Goal: Task Accomplishment & Management: Complete application form

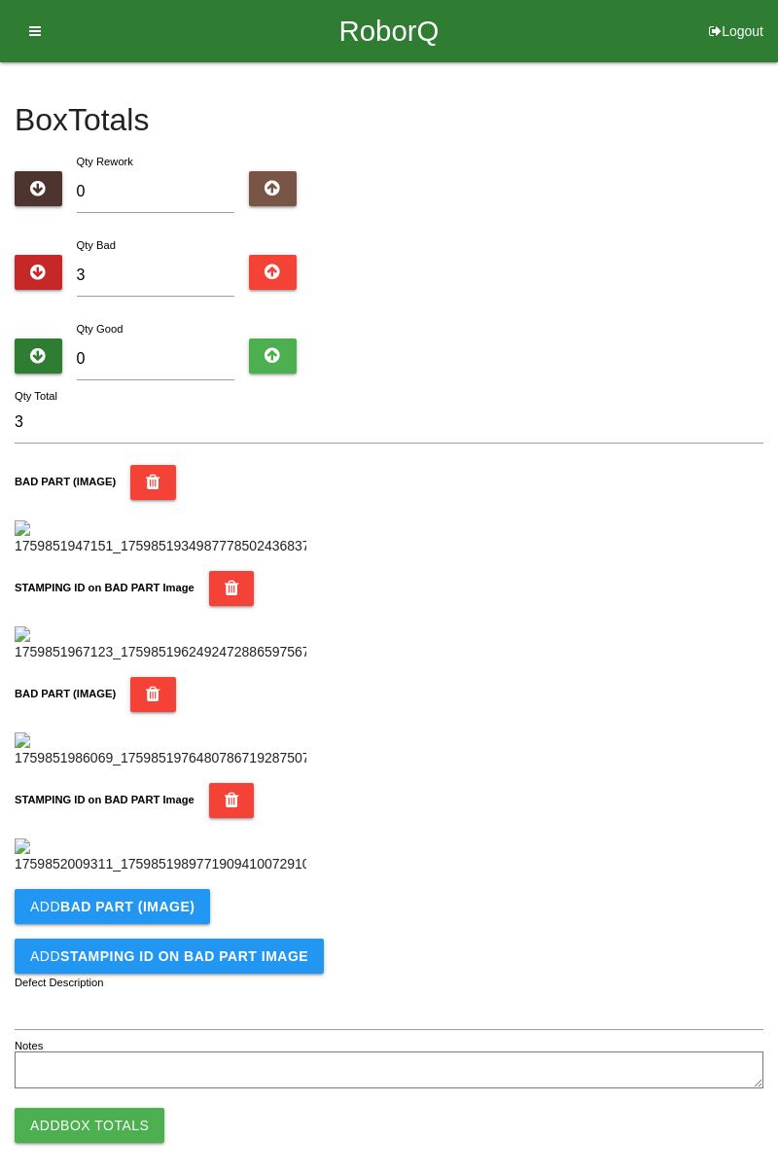
type input "0"
type input "8"
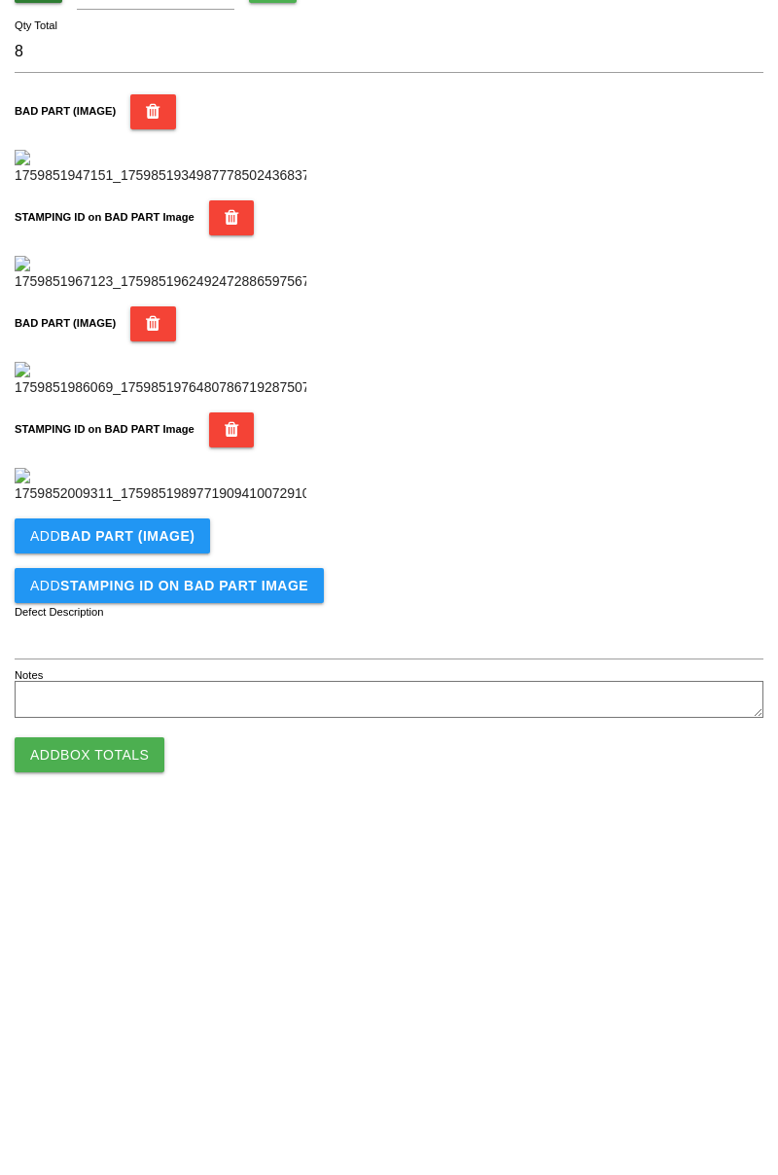
scroll to position [1066, 0]
click at [161, 891] on b "BAD PART (IMAGE)" at bounding box center [127, 890] width 134 height 16
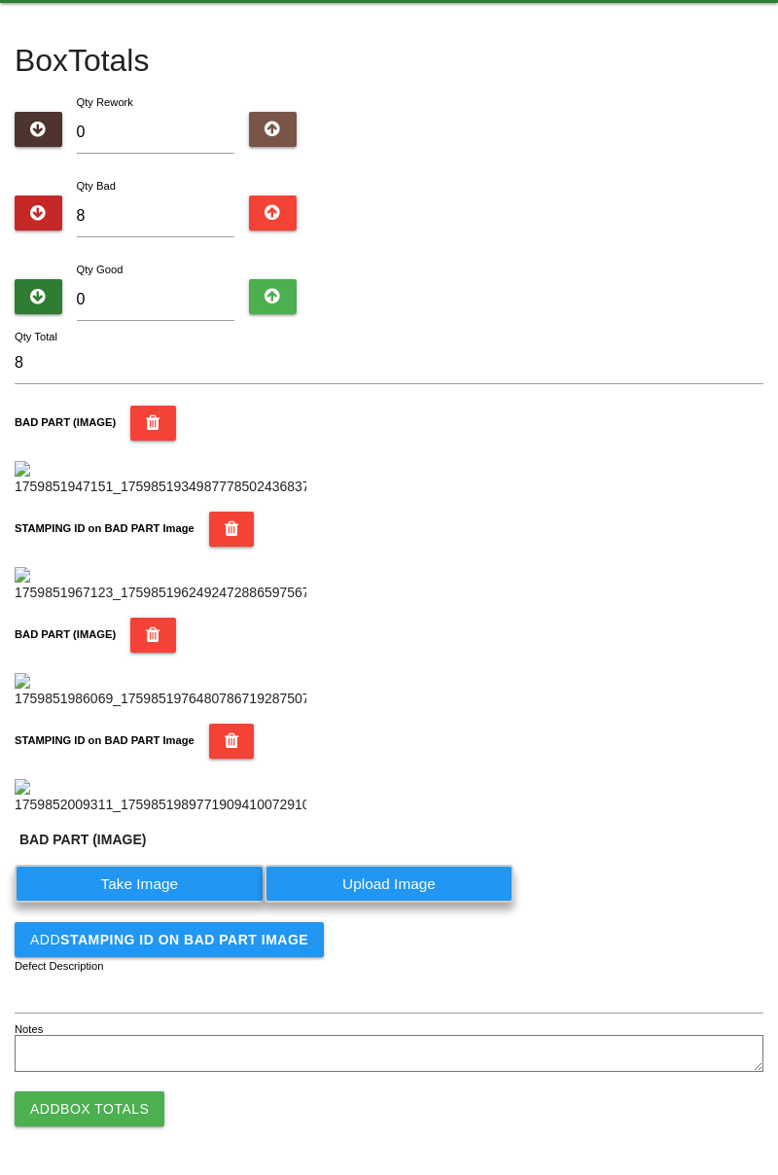
click at [161, 903] on label "Take Image" at bounding box center [140, 884] width 250 height 38
click at [0, 0] on \(IMAGE\) "Take Image" at bounding box center [0, 0] width 0 height 0
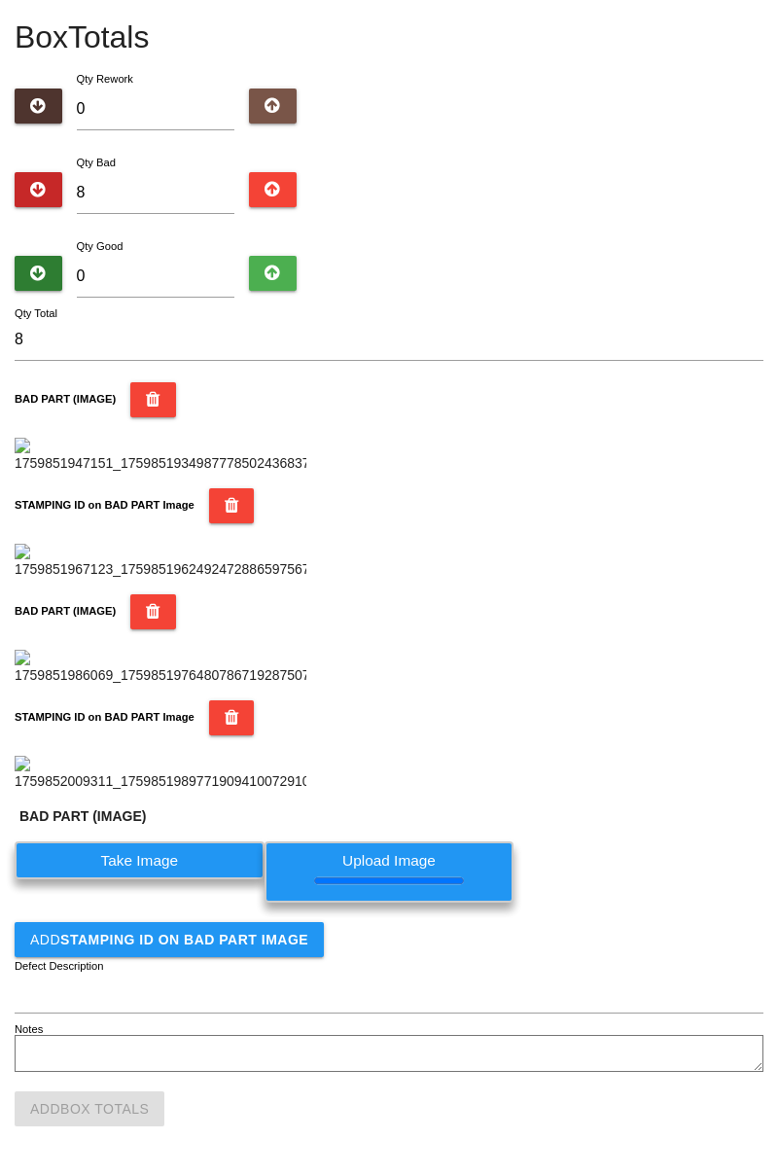
click at [222, 946] on b "STAMPING ID on BAD PART Image" at bounding box center [184, 940] width 248 height 16
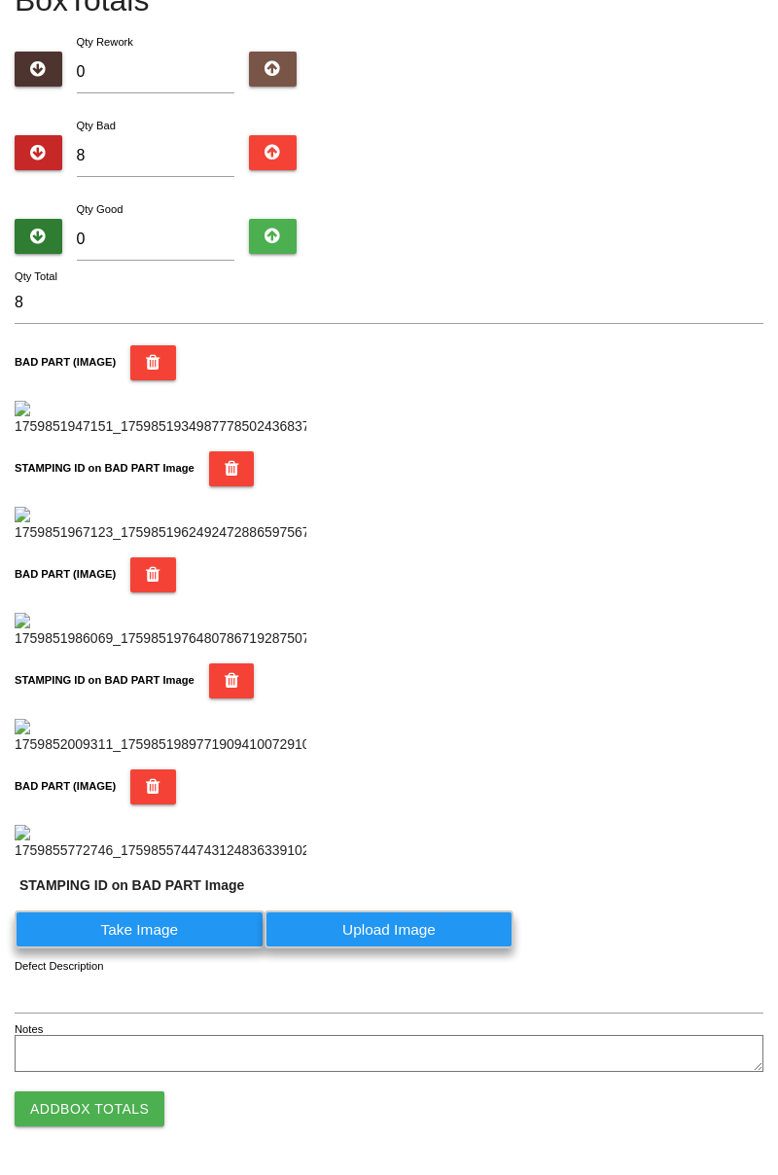
scroll to position [1432, 0]
click at [206, 932] on label "Take Image" at bounding box center [140, 929] width 250 height 38
click at [0, 0] on PART "Take Image" at bounding box center [0, 0] width 0 height 0
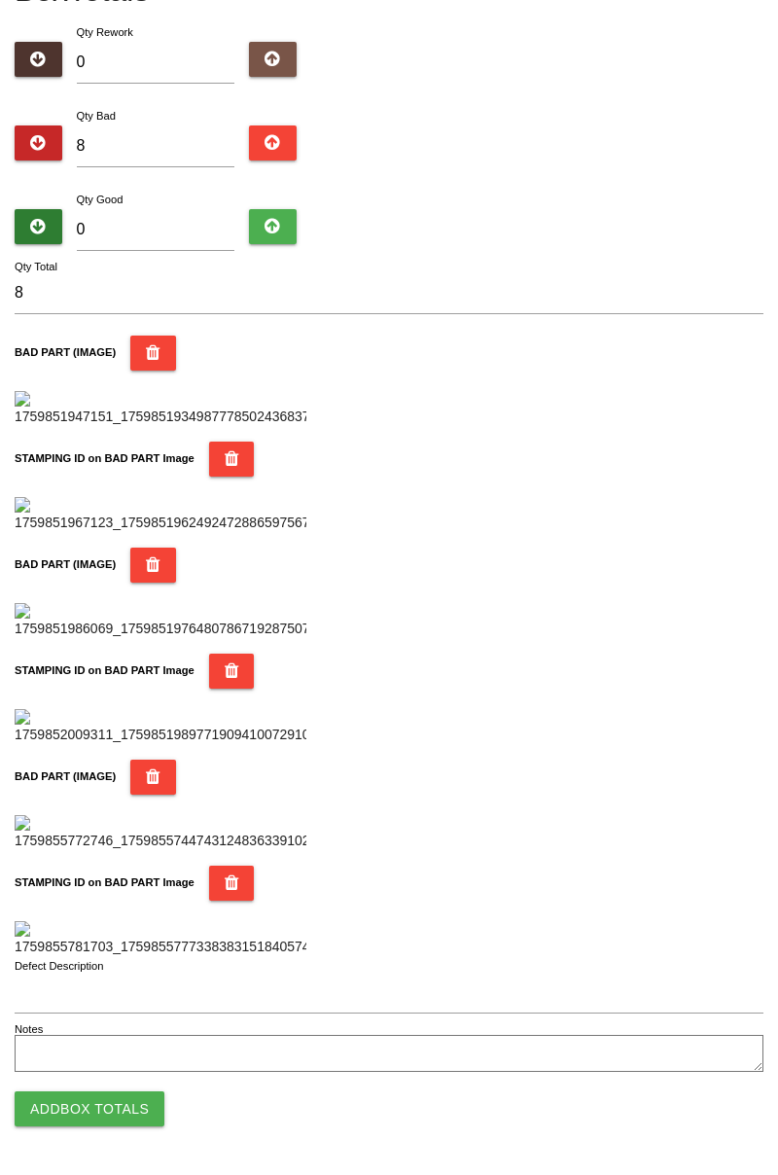
scroll to position [0, 0]
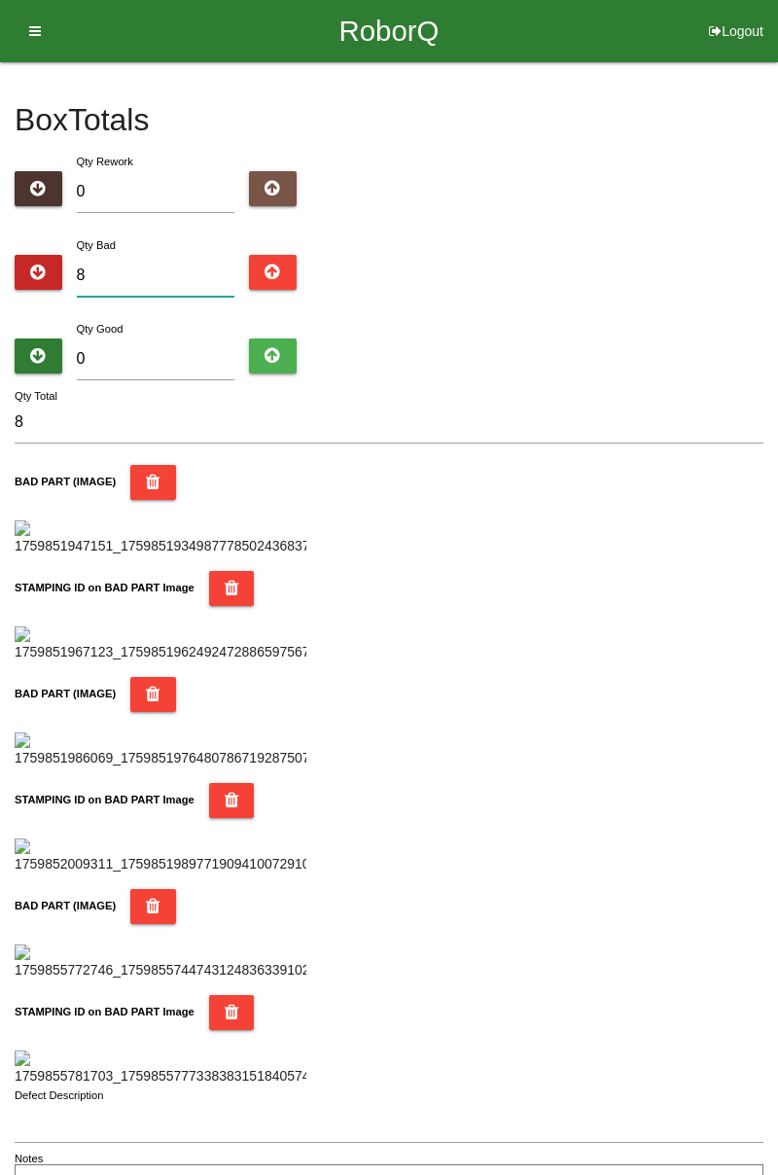
click at [189, 259] on input "8" at bounding box center [156, 276] width 159 height 42
click at [158, 282] on input "8" at bounding box center [156, 276] width 159 height 42
type input "0"
type input "1"
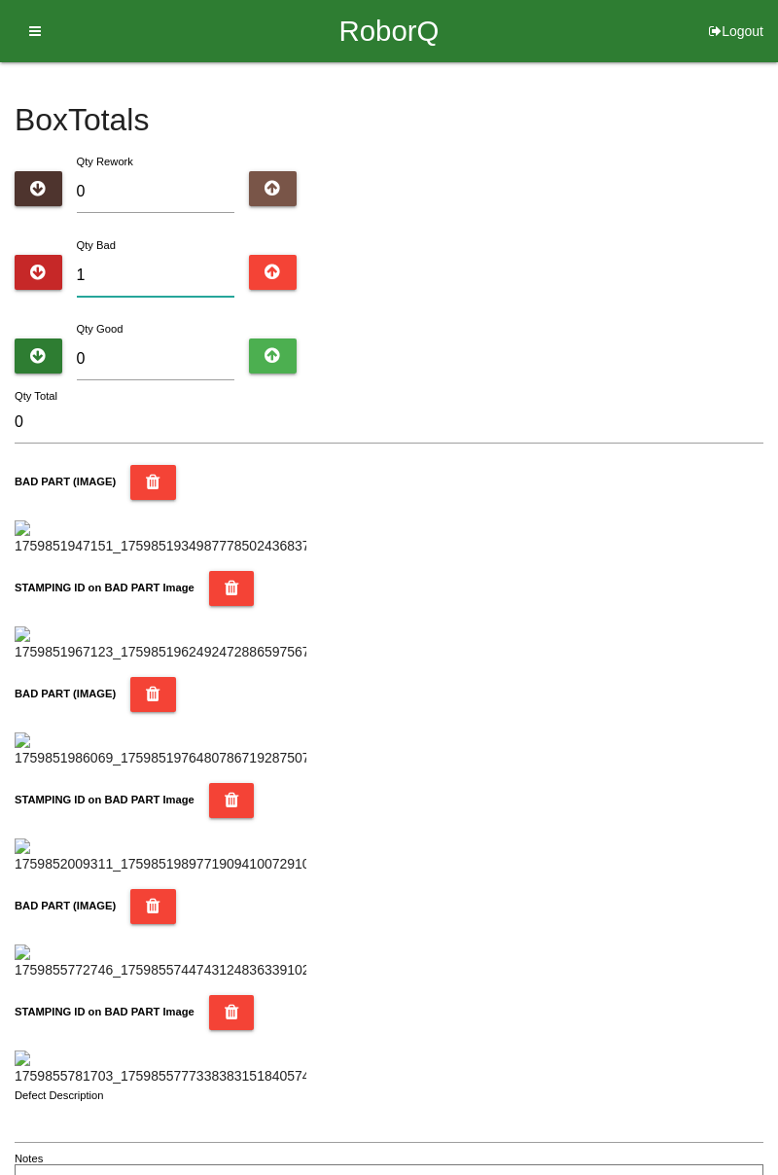
type input "1"
type input "10"
click at [145, 352] on input "0" at bounding box center [156, 359] width 159 height 42
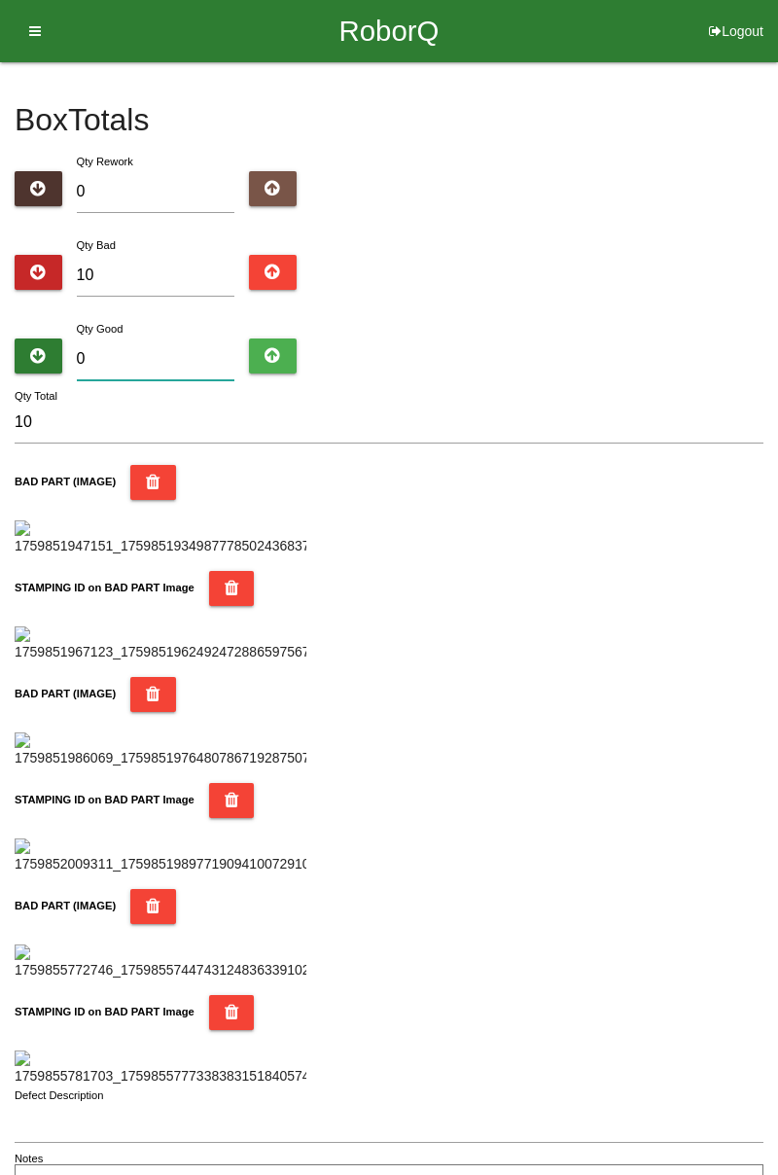
type input "7"
type input "17"
type input "74"
type input "84"
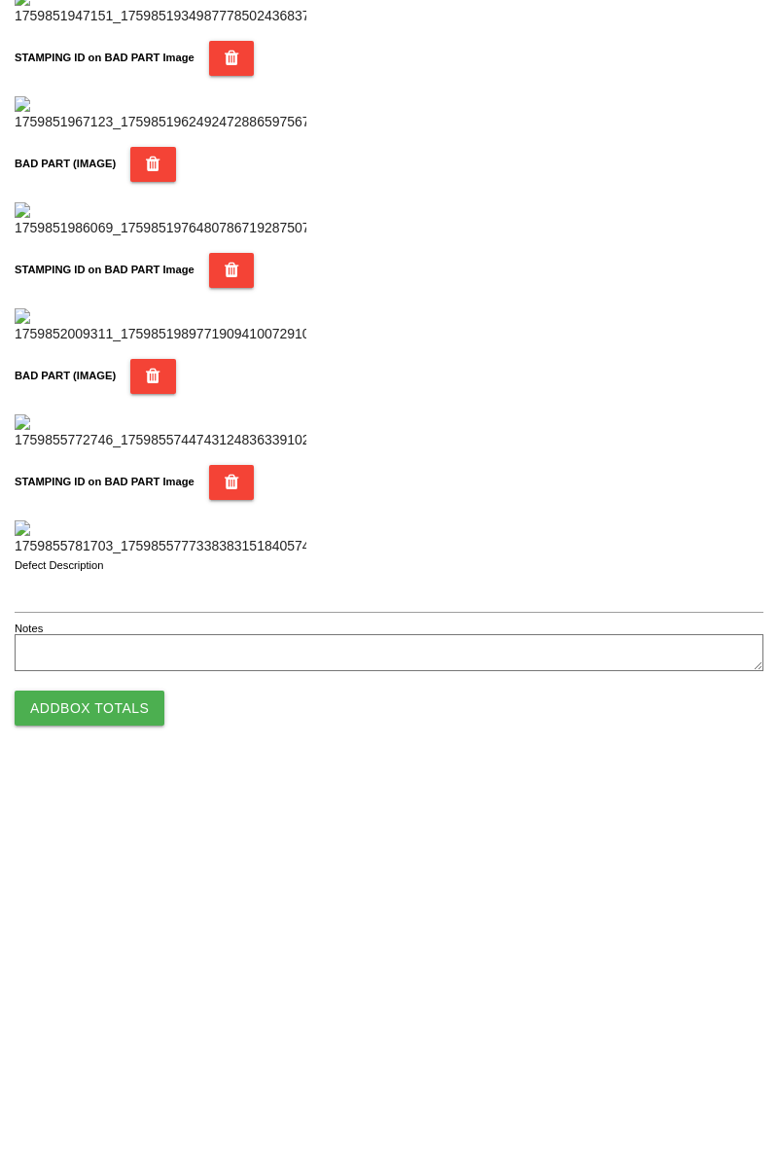
type input "74"
click at [126, 1102] on button "Add Box Totals" at bounding box center [90, 1108] width 150 height 35
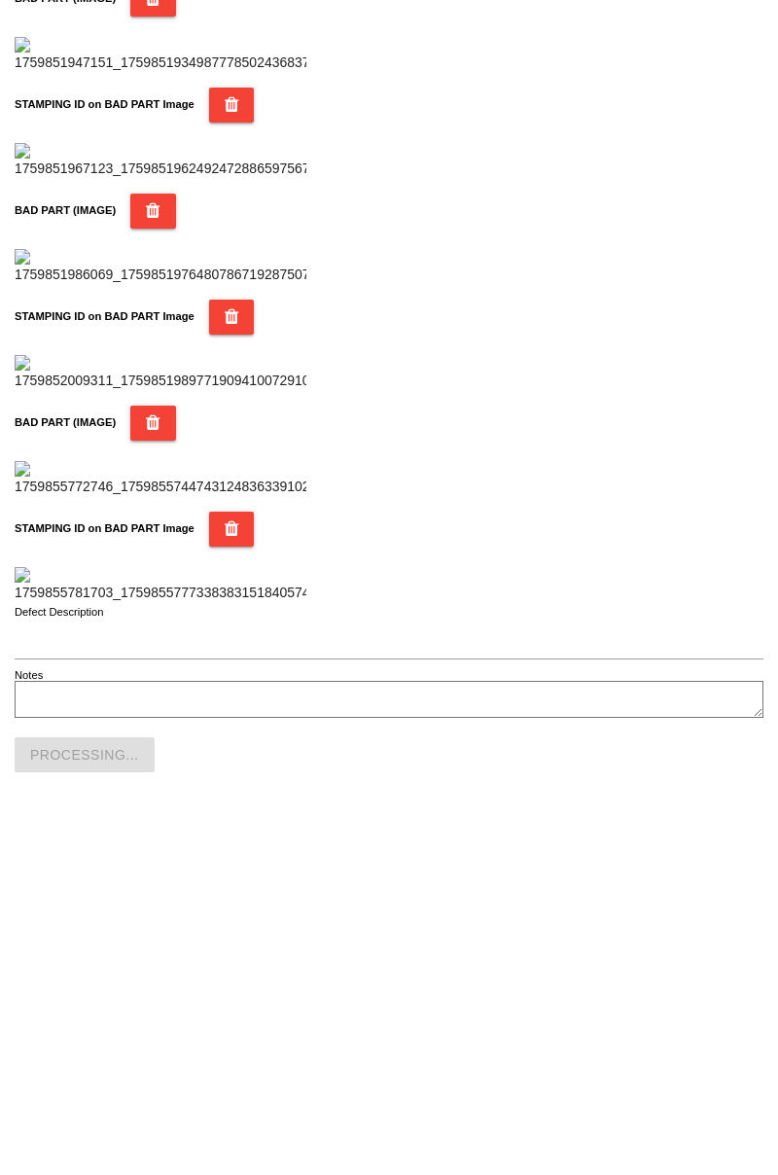
scroll to position [1704, 0]
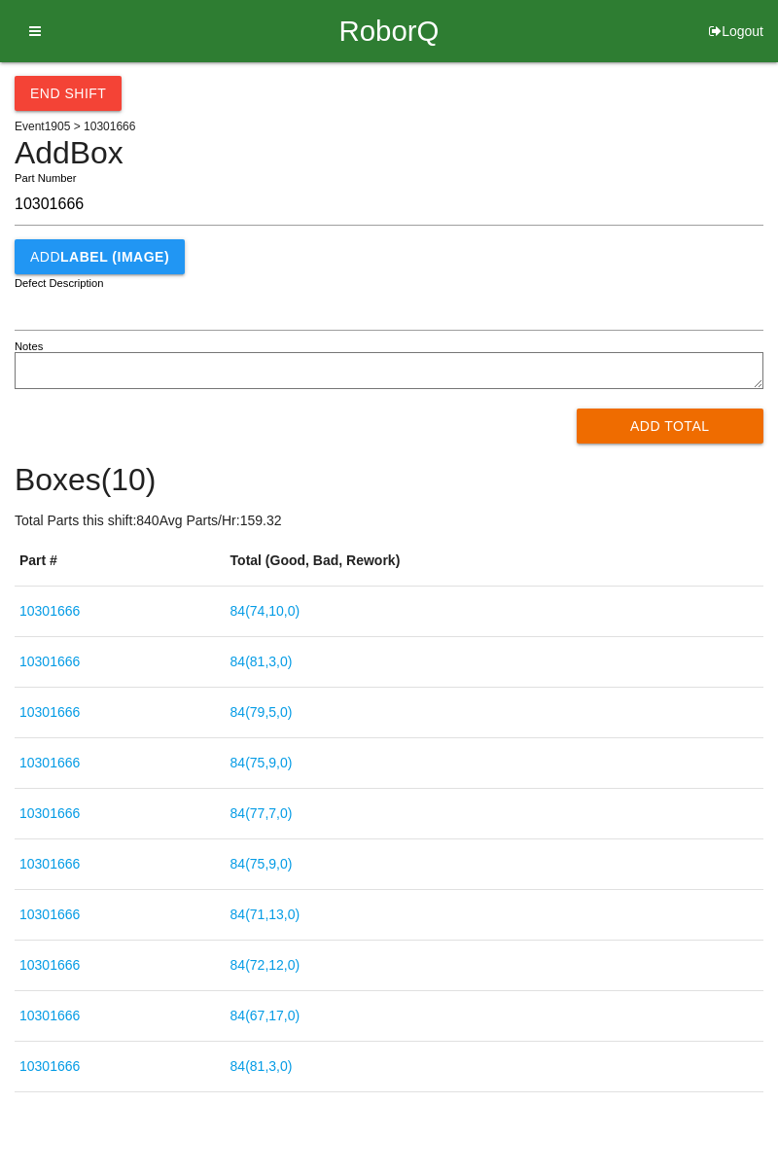
type input "10301666"
click at [677, 428] on button "Add Total" at bounding box center [671, 425] width 188 height 35
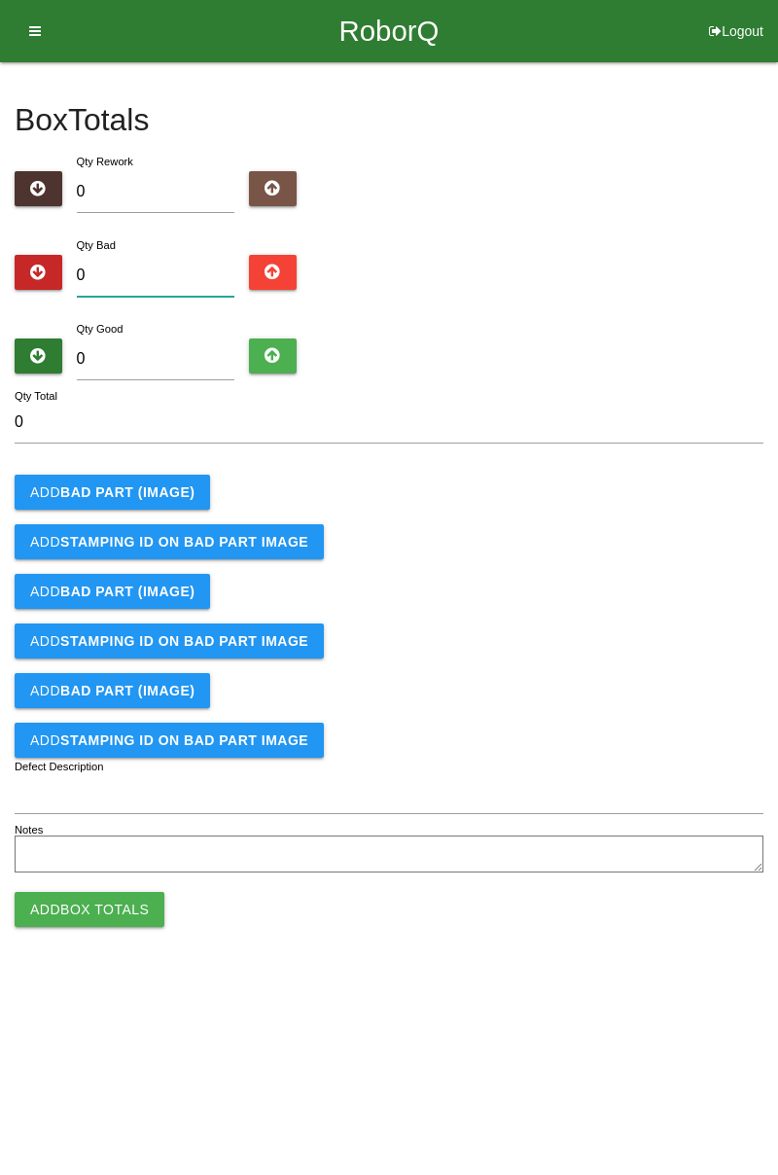
click at [159, 278] on input "0" at bounding box center [156, 276] width 159 height 42
type input "3"
click at [168, 499] on button "Add BAD PART (IMAGE)" at bounding box center [112, 492] width 195 height 35
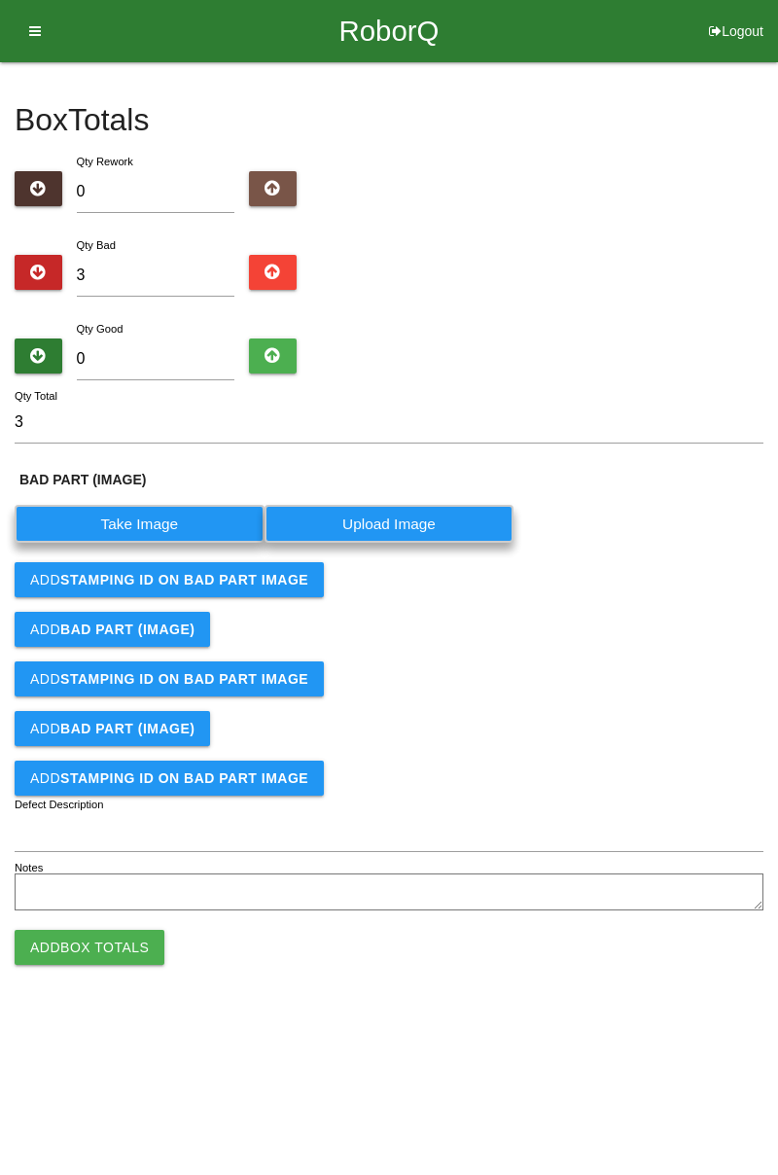
click at [190, 525] on label "Take Image" at bounding box center [140, 524] width 250 height 38
click at [0, 0] on \(IMAGE\) "Take Image" at bounding box center [0, 0] width 0 height 0
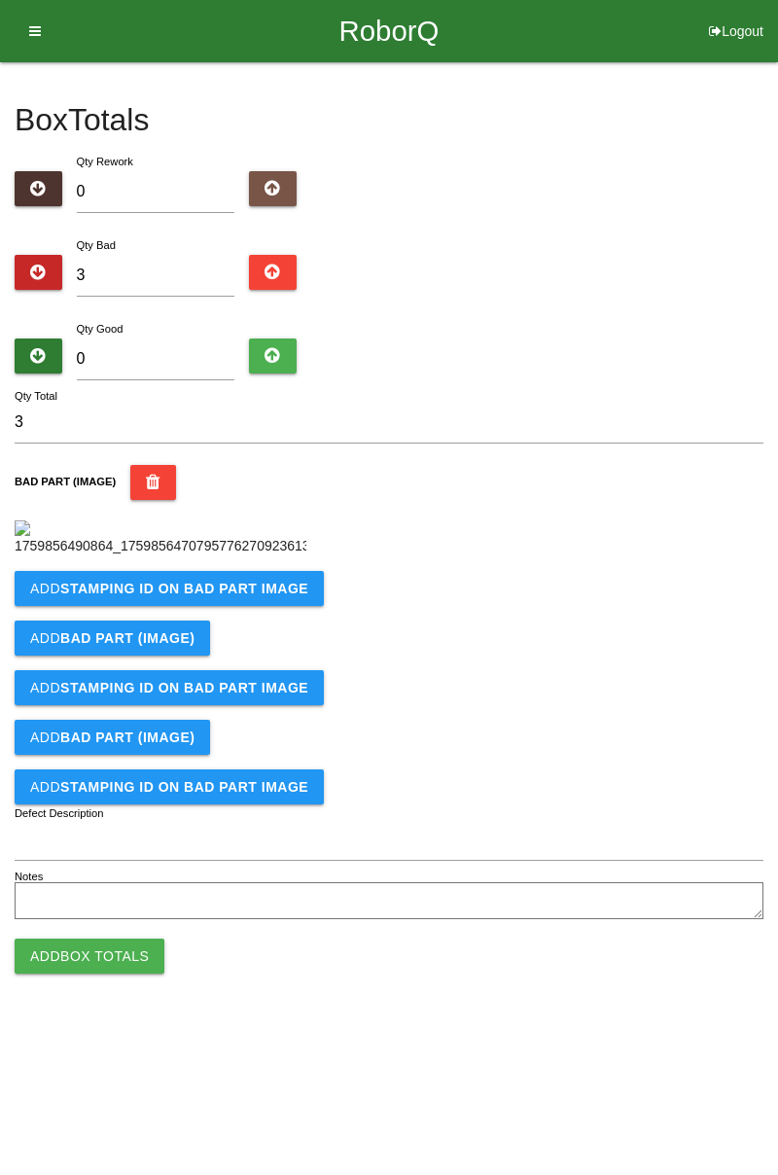
click at [264, 596] on b "STAMPING ID on BAD PART Image" at bounding box center [184, 589] width 248 height 16
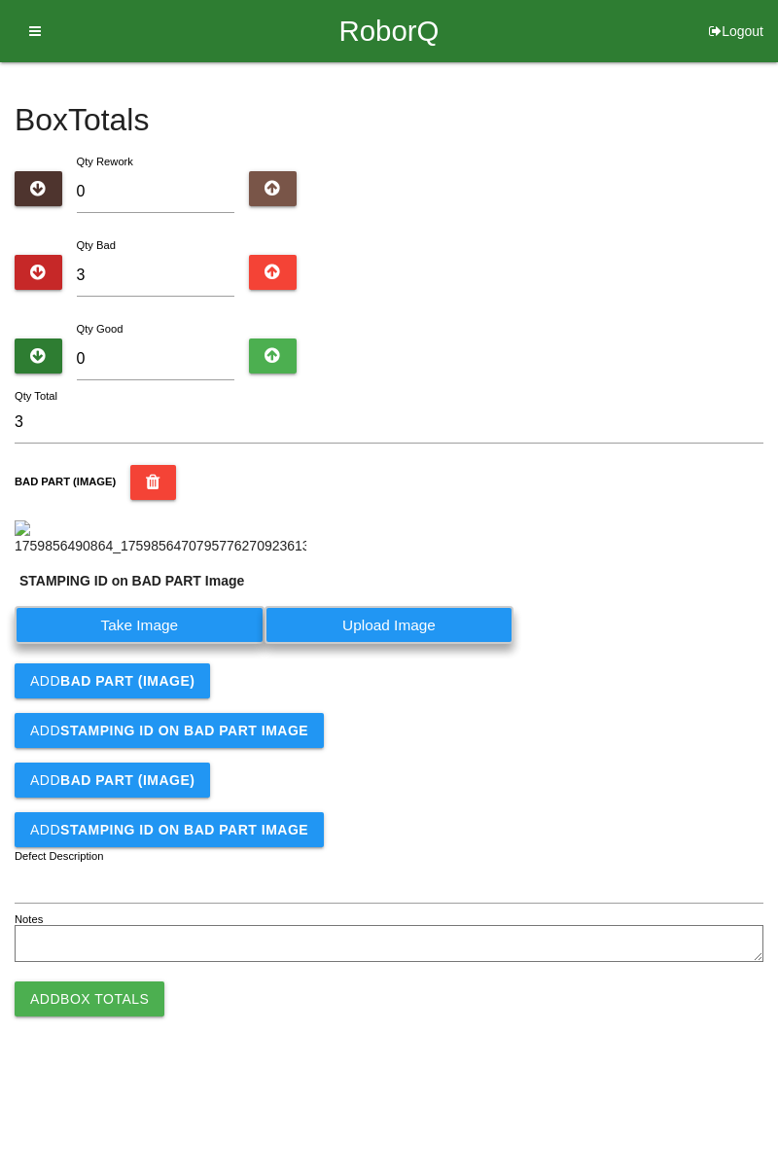
click at [160, 644] on label "Take Image" at bounding box center [140, 625] width 250 height 38
click at [0, 0] on PART "Take Image" at bounding box center [0, 0] width 0 height 0
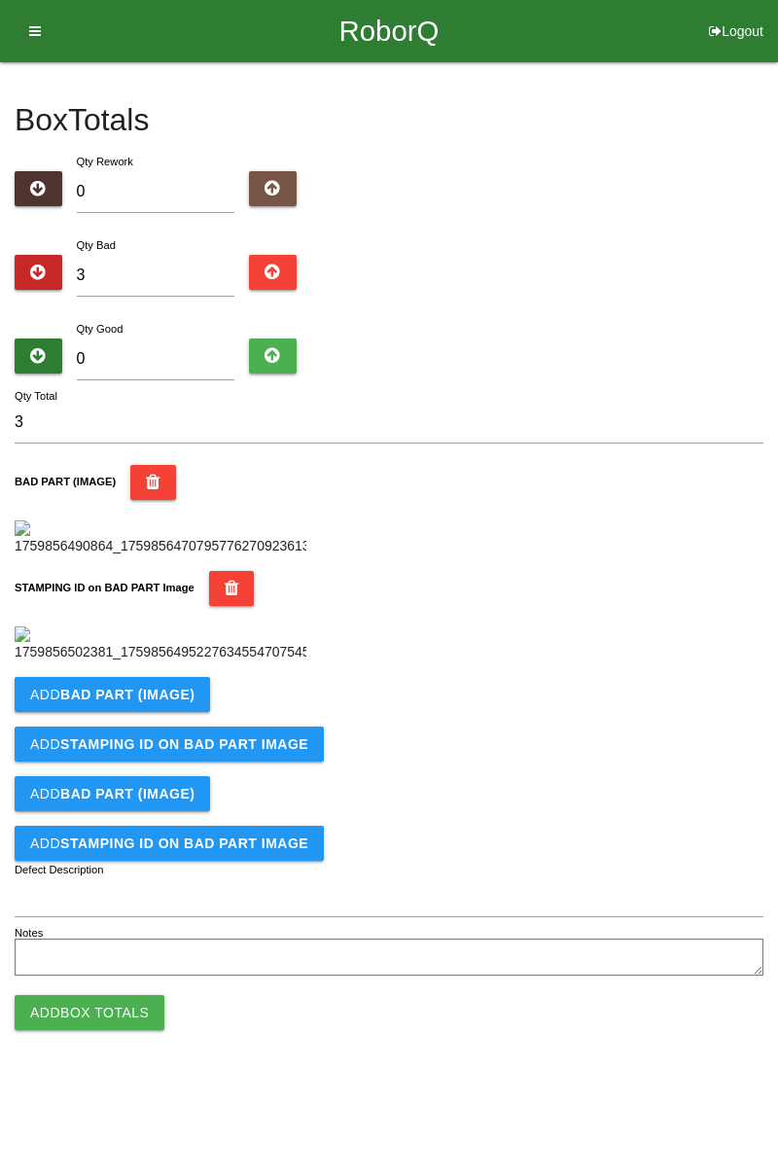
scroll to position [428, 0]
click at [183, 702] on b "BAD PART (IMAGE)" at bounding box center [127, 695] width 134 height 16
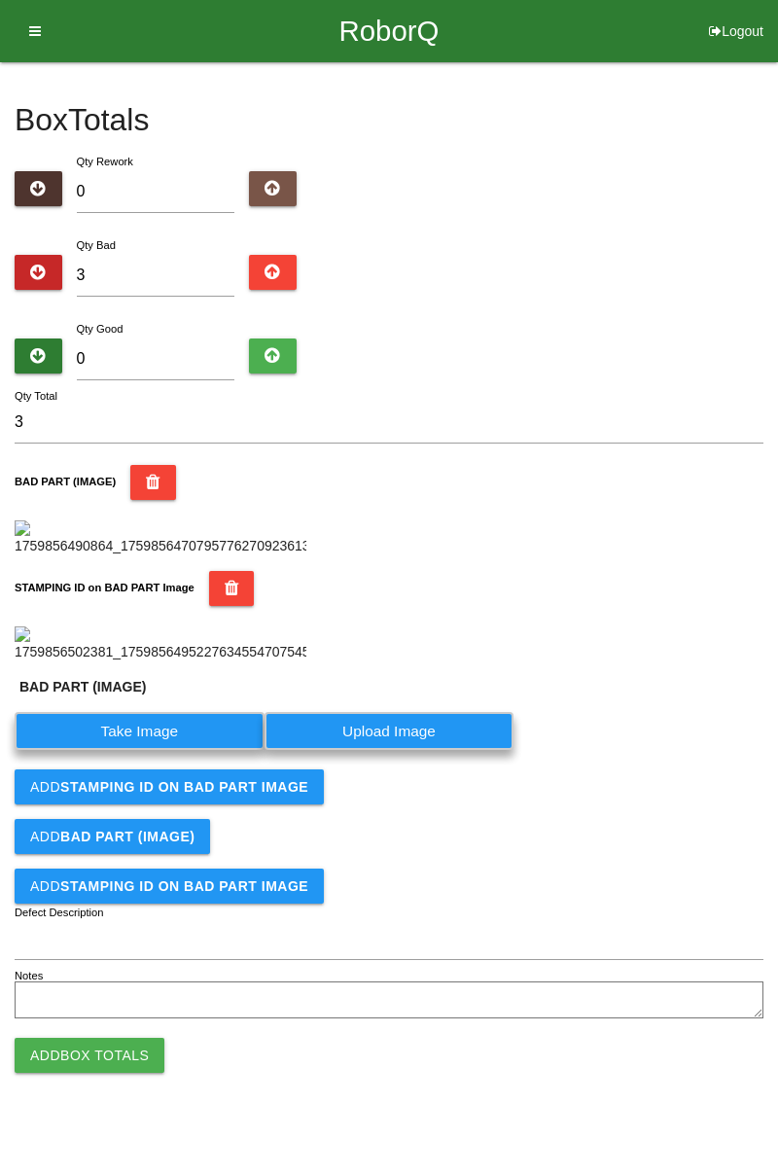
click at [178, 750] on label "Take Image" at bounding box center [140, 731] width 250 height 38
click at [0, 0] on \(IMAGE\) "Take Image" at bounding box center [0, 0] width 0 height 0
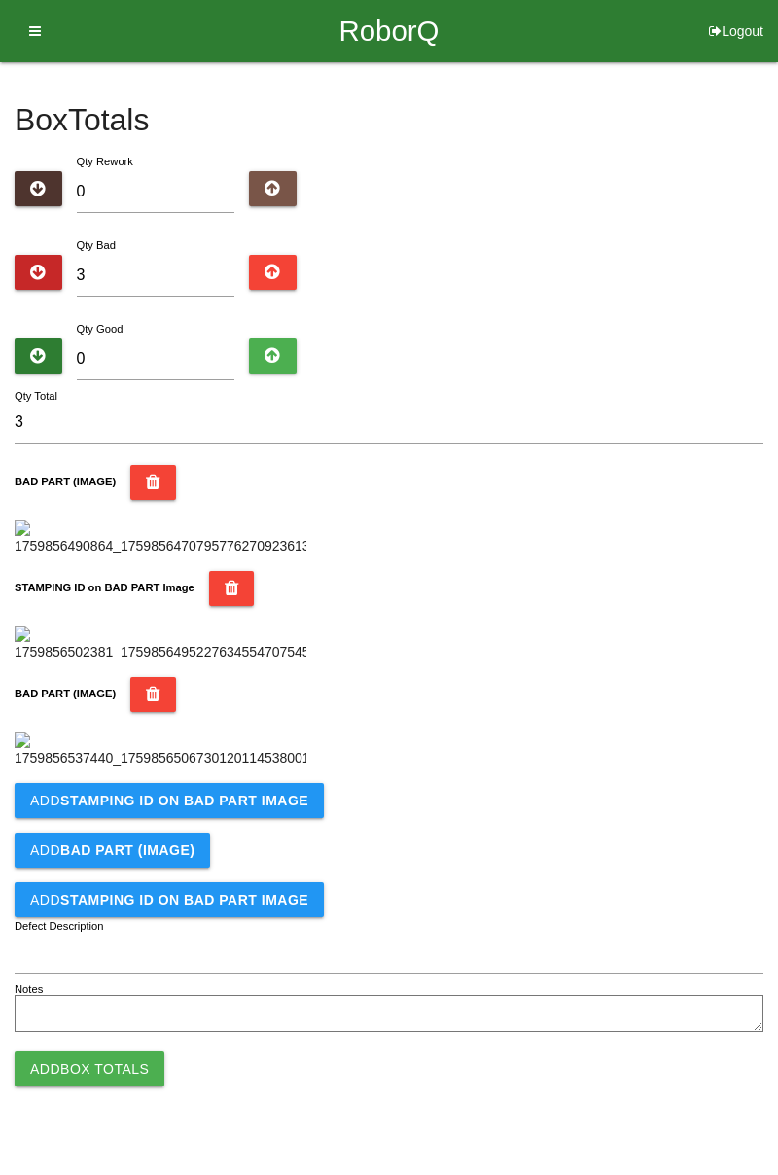
scroll to position [747, 0]
click at [256, 818] on button "Add STAMPING ID on BAD PART Image" at bounding box center [169, 800] width 309 height 35
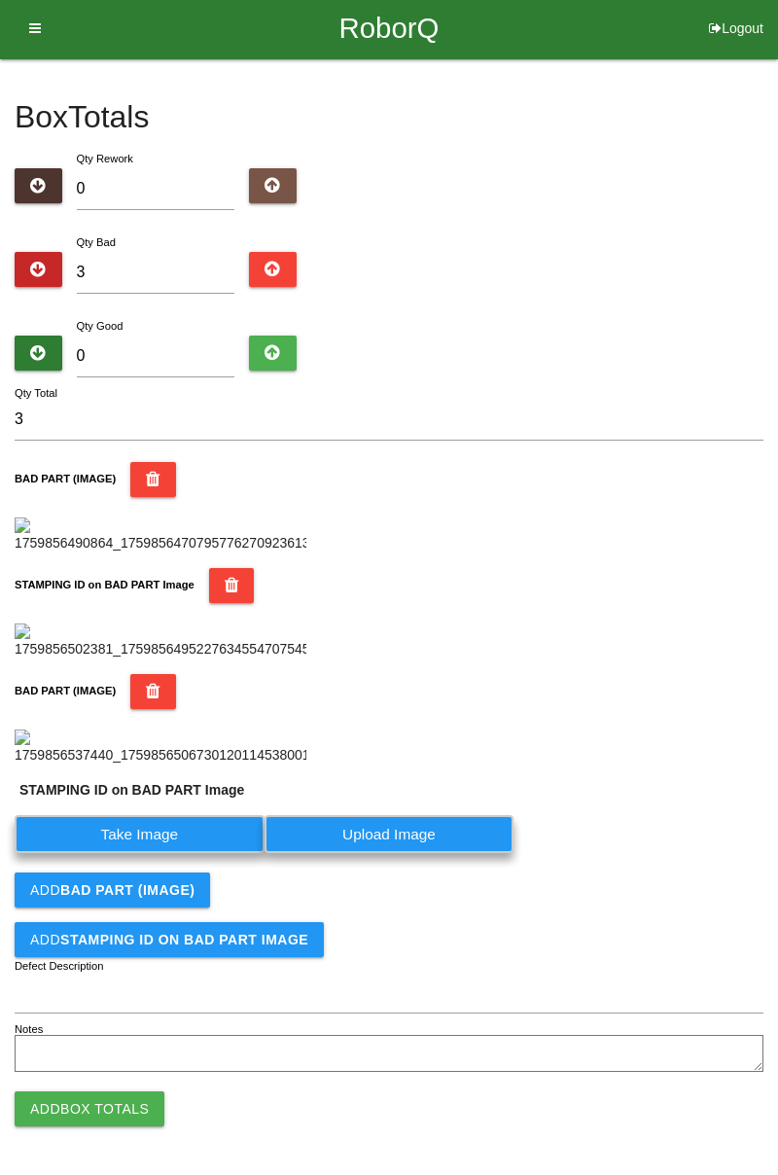
click at [179, 853] on label "Take Image" at bounding box center [140, 834] width 250 height 38
click at [0, 0] on PART "Take Image" at bounding box center [0, 0] width 0 height 0
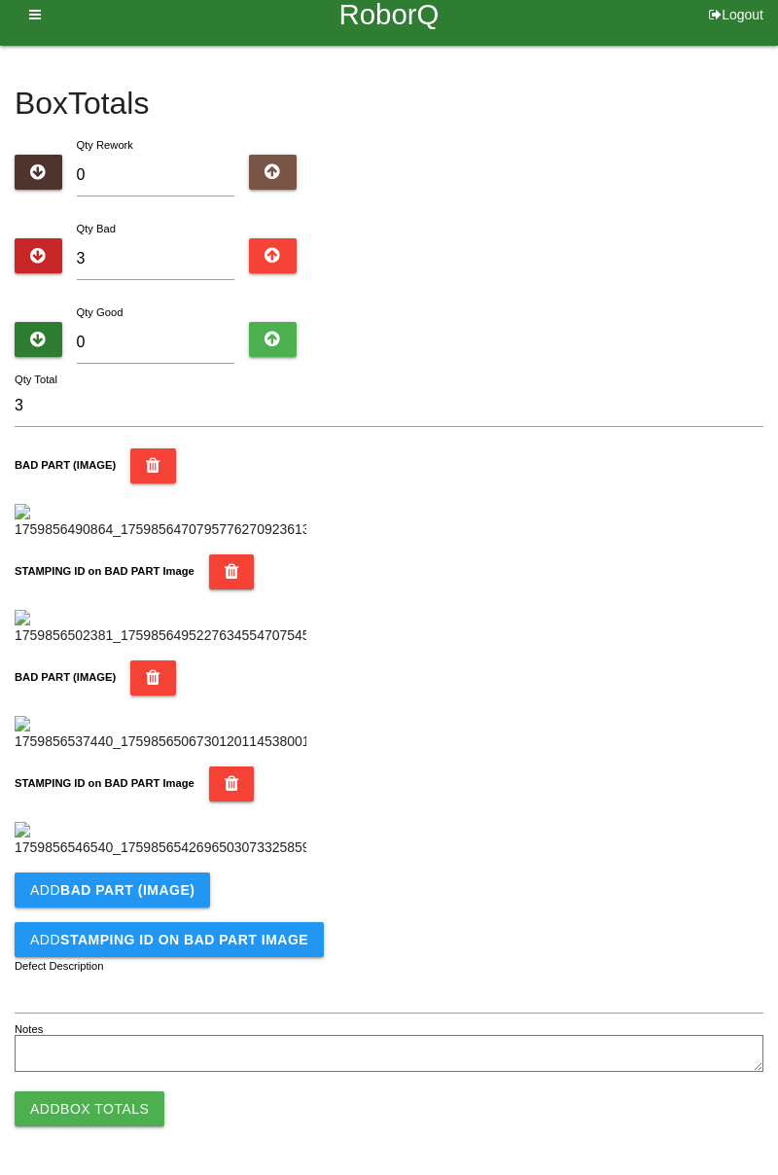
scroll to position [1066, 0]
click at [187, 872] on button "Add BAD PART (IMAGE)" at bounding box center [112, 889] width 195 height 35
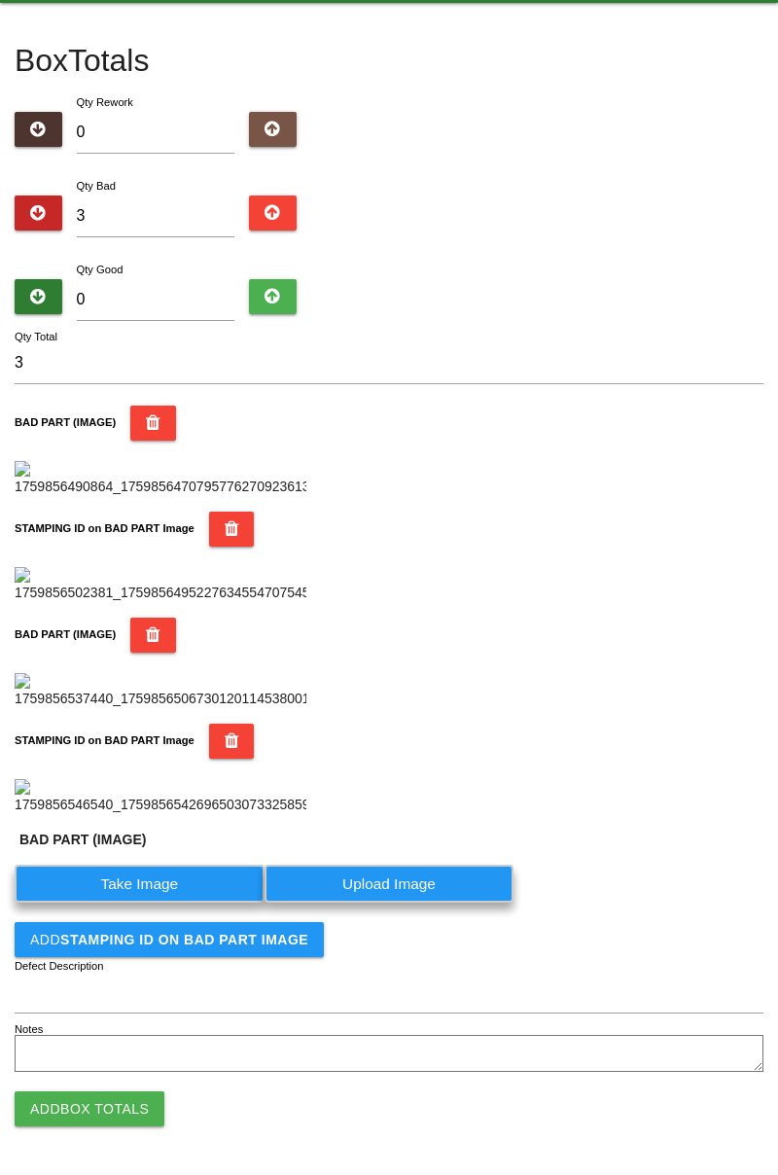
click at [174, 903] on label "Take Image" at bounding box center [140, 884] width 250 height 38
click at [0, 0] on \(IMAGE\) "Take Image" at bounding box center [0, 0] width 0 height 0
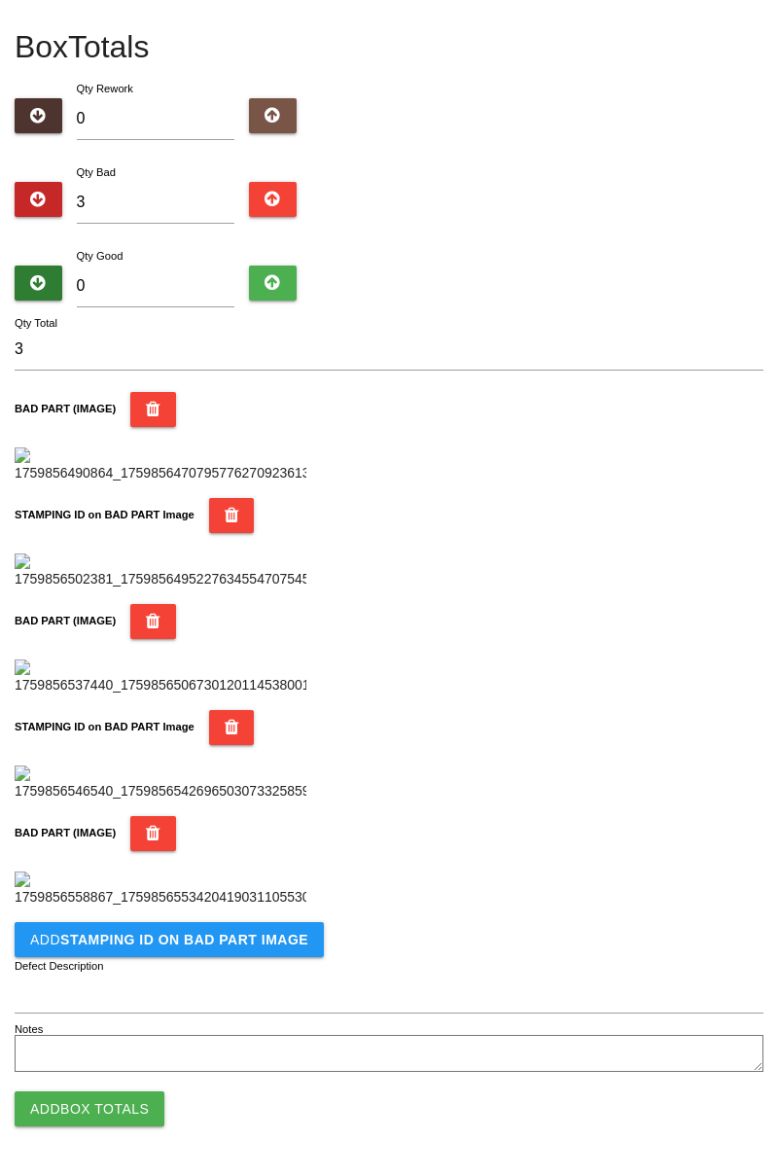
scroll to position [1385, 0]
click at [245, 941] on b "STAMPING ID on BAD PART Image" at bounding box center [184, 940] width 248 height 16
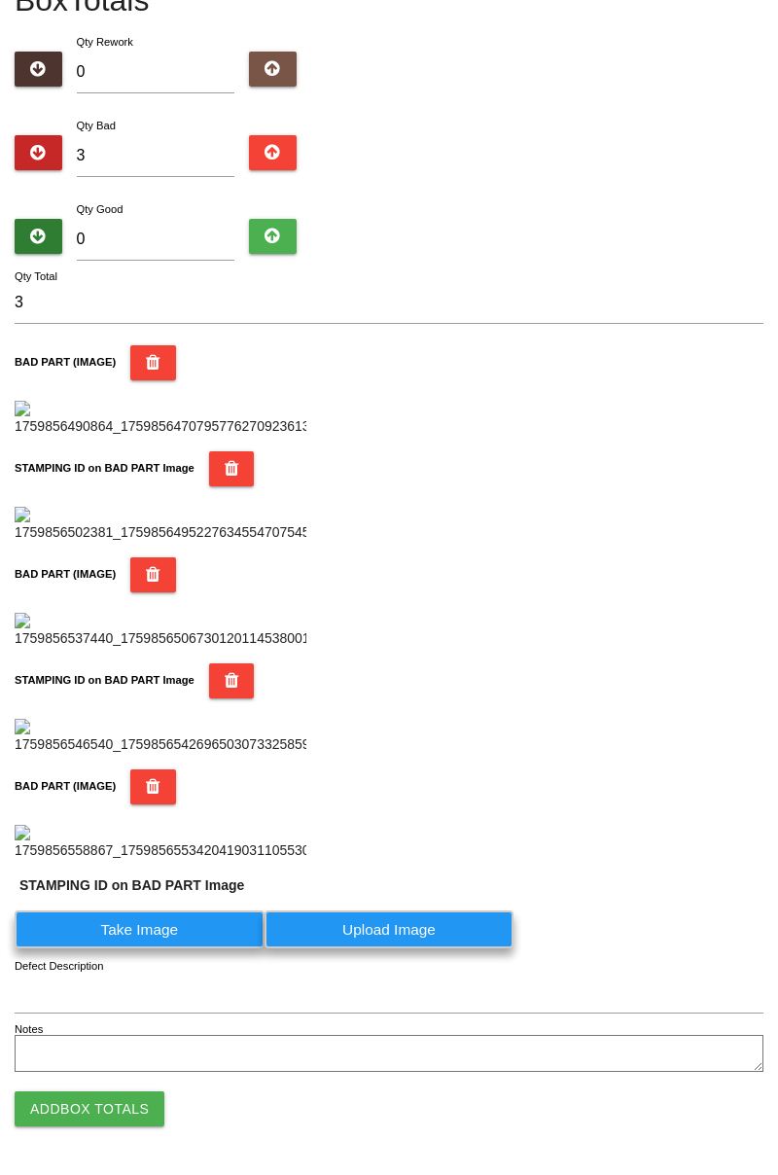
click at [162, 948] on label "Take Image" at bounding box center [140, 929] width 250 height 38
click at [0, 0] on PART "Take Image" at bounding box center [0, 0] width 0 height 0
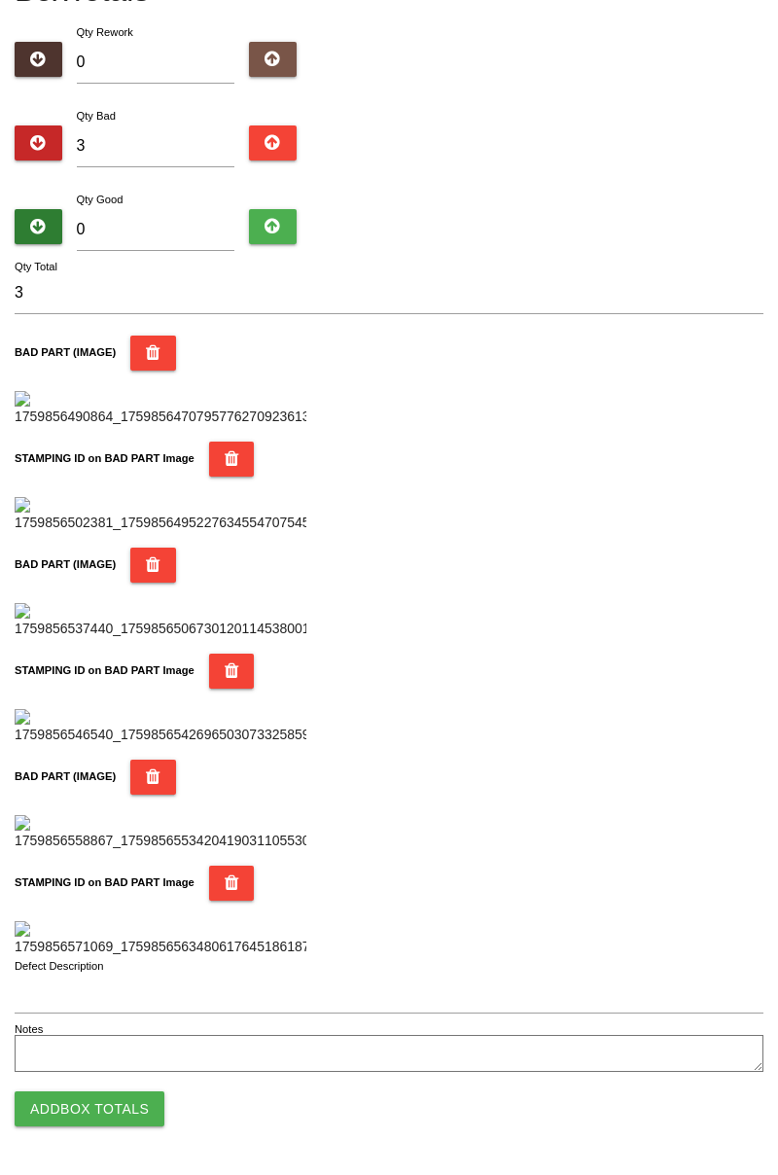
scroll to position [0, 0]
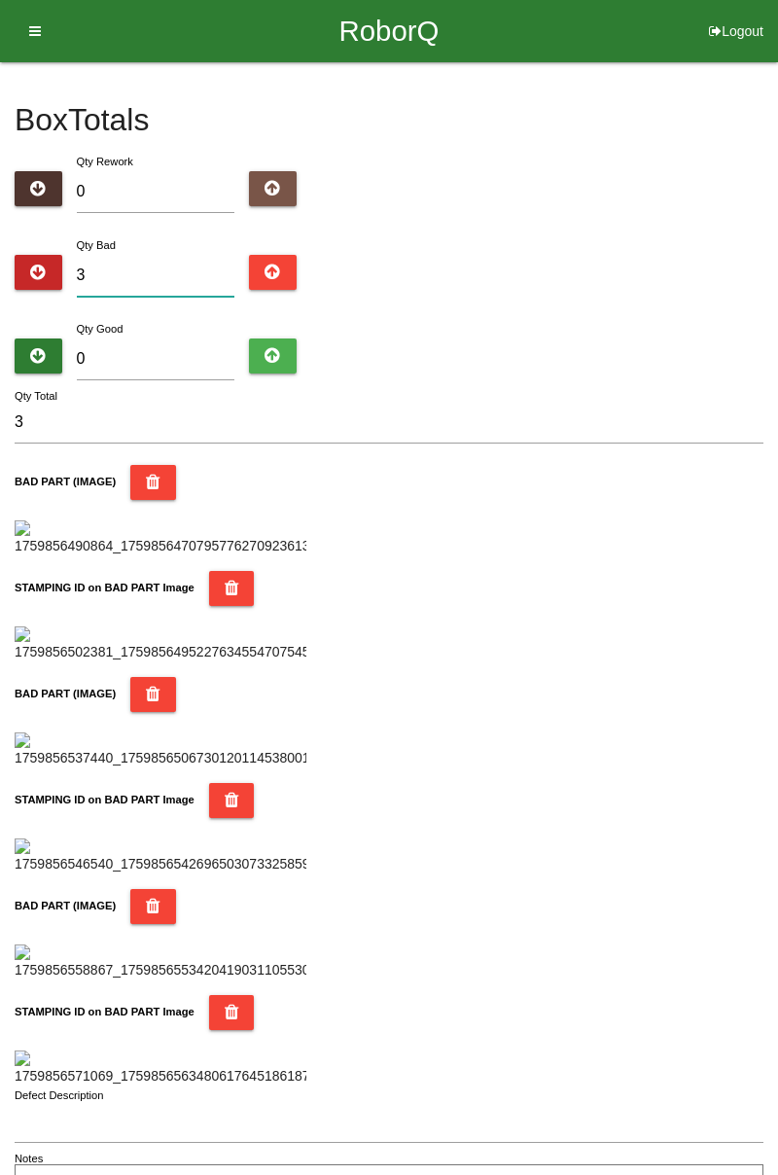
click at [190, 282] on input "3" at bounding box center [156, 276] width 159 height 42
type input "0"
type input "4"
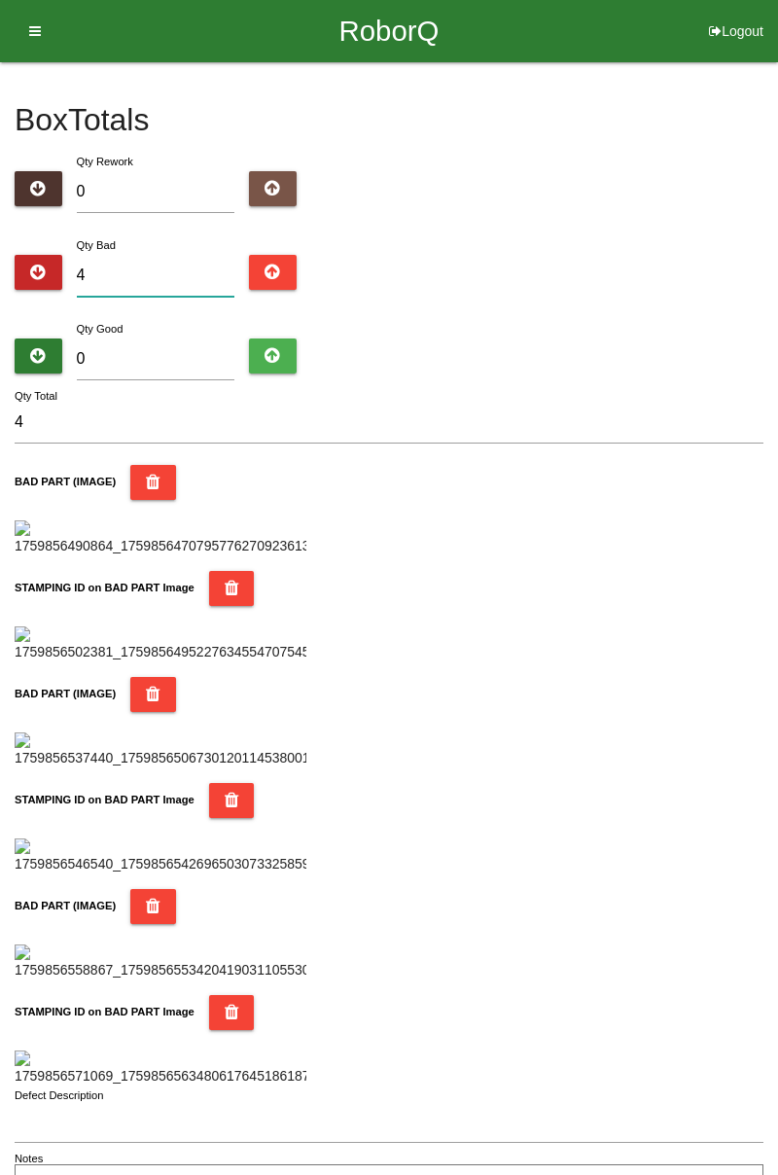
type input "0"
type input "7"
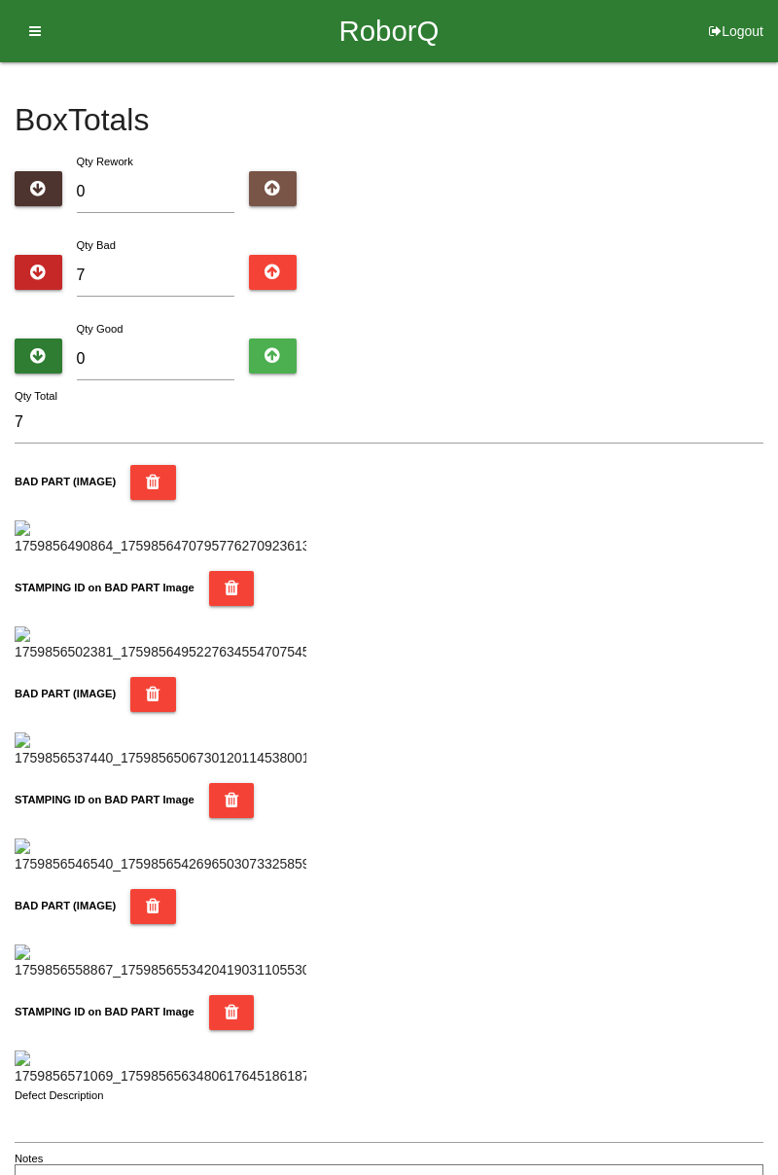
click at [774, 243] on div "Box Totals Translate Weight Weight unit: Rework Weight Bad Weight Good Weight 0…" at bounding box center [389, 634] width 778 height 1145
click at [172, 352] on input "0" at bounding box center [156, 359] width 159 height 42
type input "7"
type input "14"
type input "77"
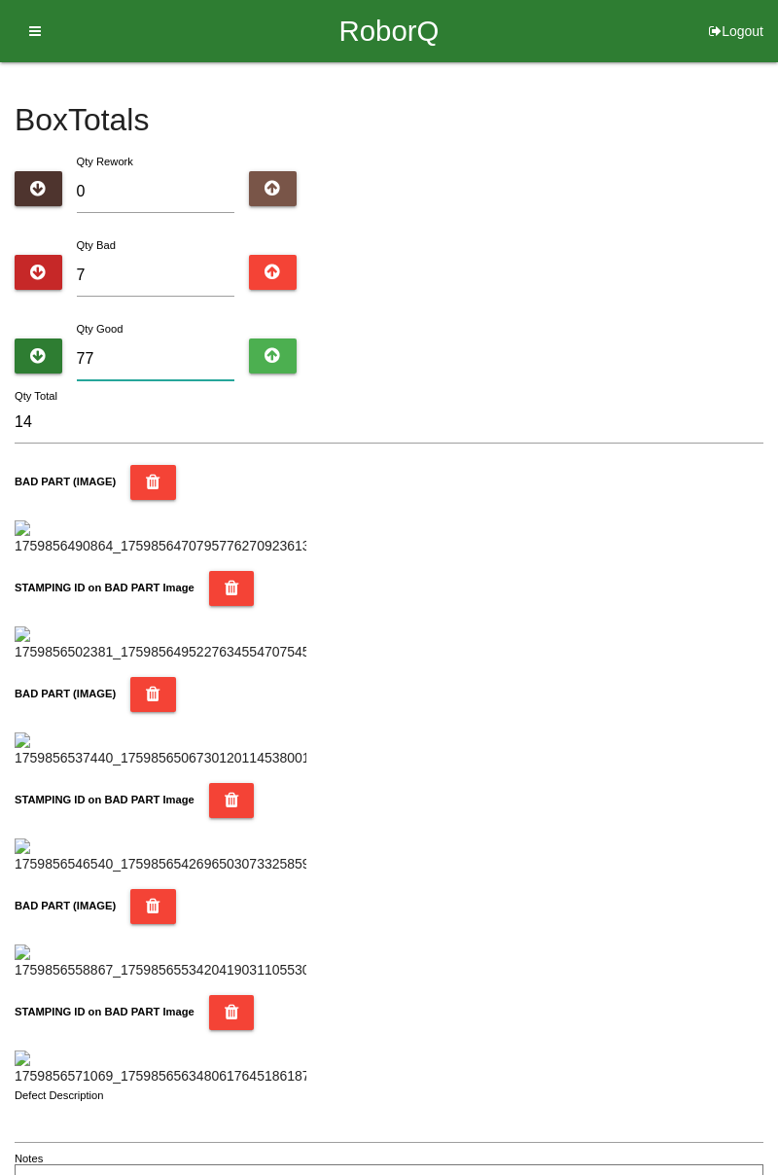
type input "84"
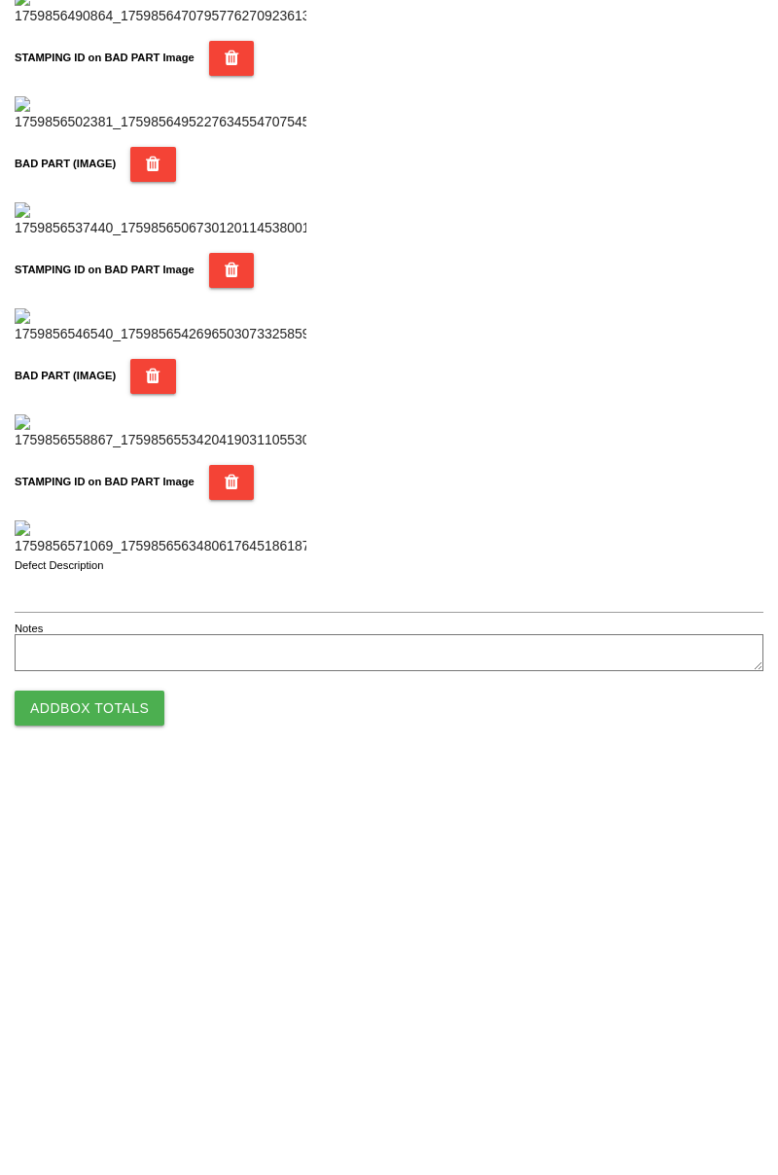
scroll to position [1704, 0]
type input "77"
click at [136, 1112] on button "Add Box Totals" at bounding box center [90, 1108] width 150 height 35
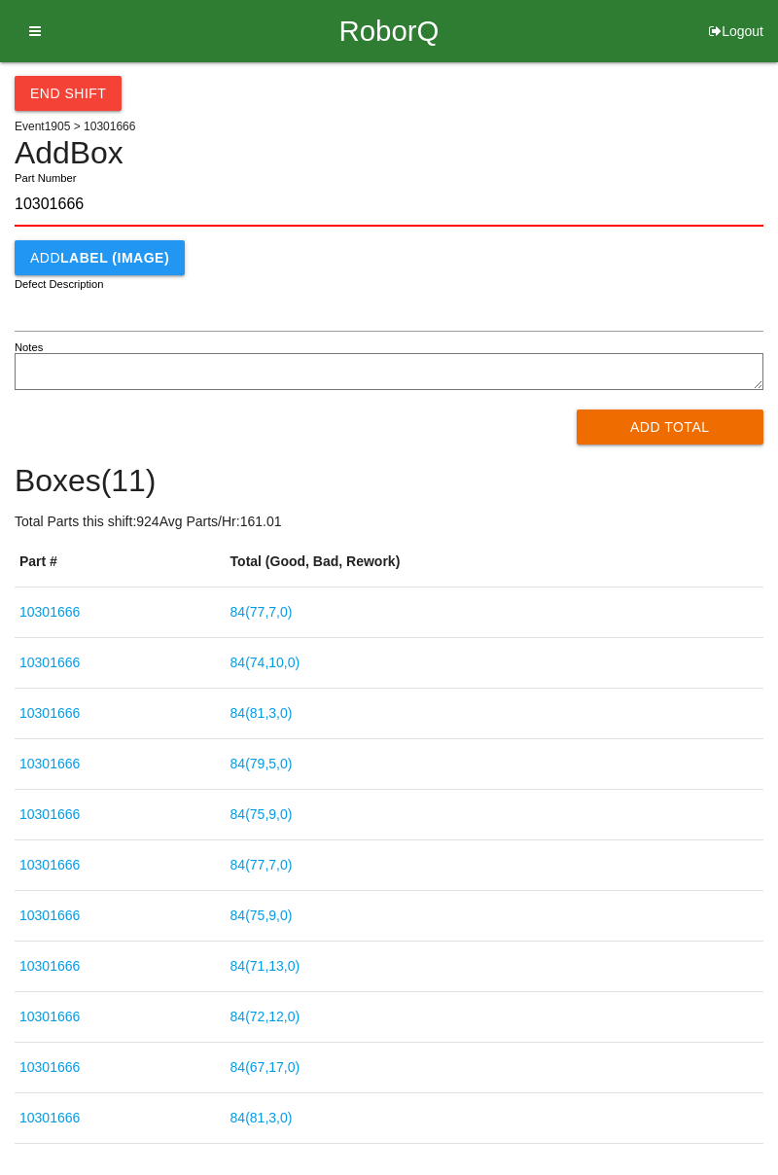
type input "10301666"
click at [655, 425] on button "Add Total" at bounding box center [671, 426] width 188 height 35
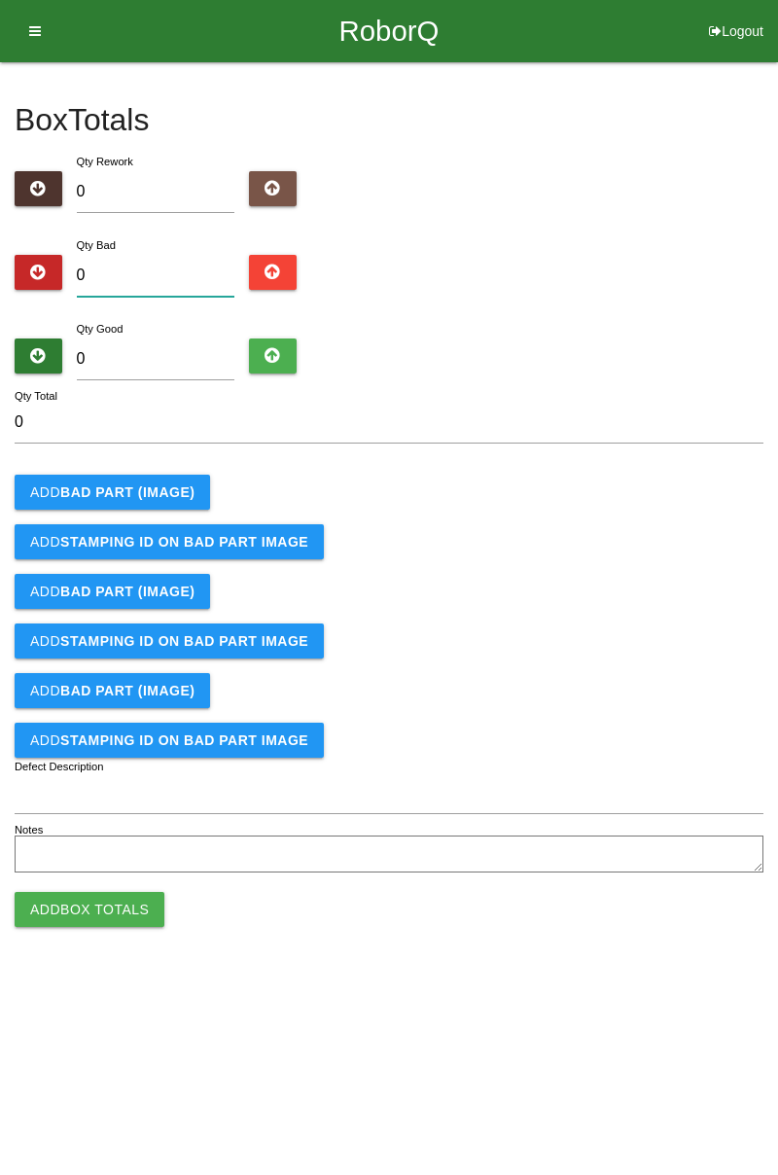
click at [146, 267] on input "0" at bounding box center [156, 276] width 159 height 42
type input "3"
click at [143, 496] on b "BAD PART (IMAGE)" at bounding box center [127, 492] width 134 height 16
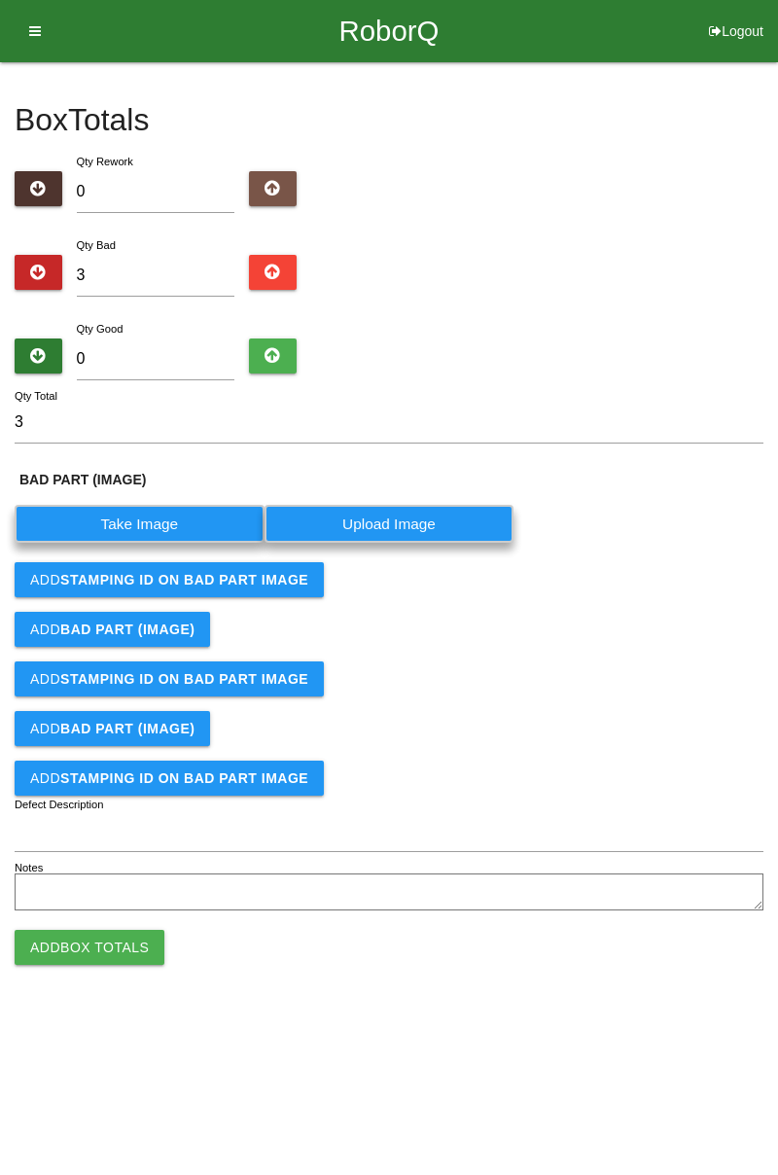
click at [147, 528] on label "Take Image" at bounding box center [140, 524] width 250 height 38
click at [0, 0] on \(IMAGE\) "Take Image" at bounding box center [0, 0] width 0 height 0
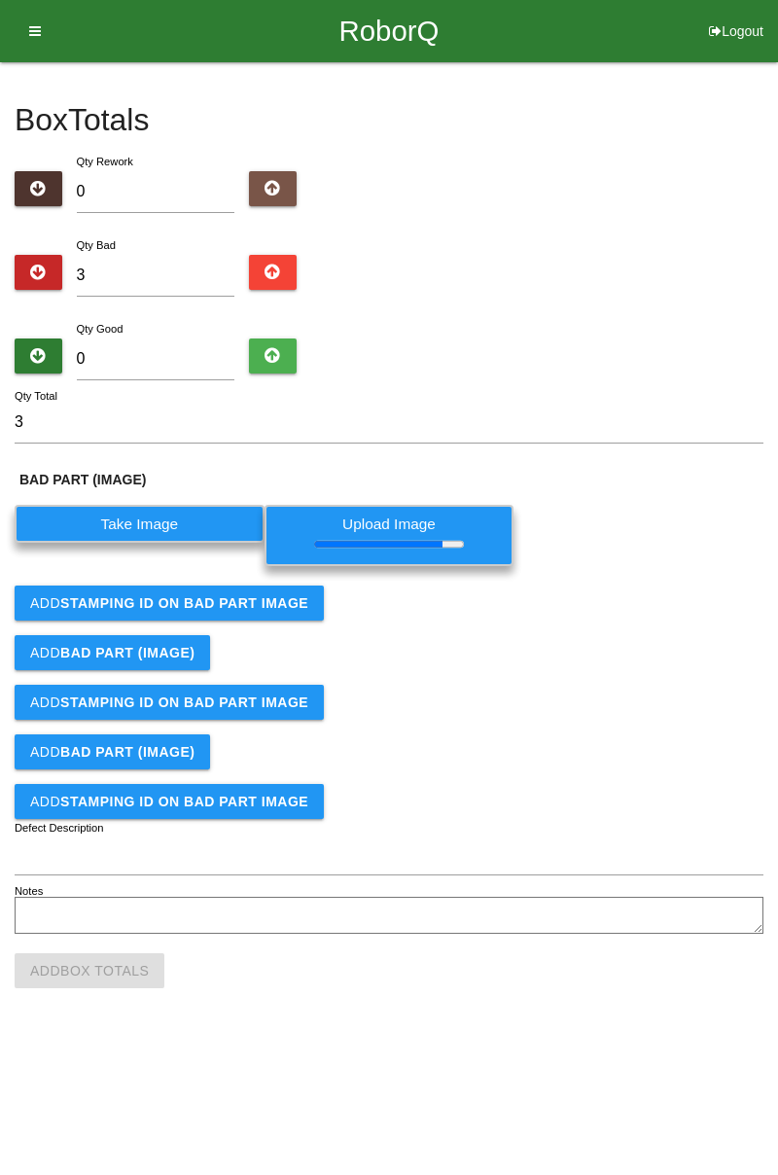
click at [254, 605] on b "STAMPING ID on BAD PART Image" at bounding box center [184, 603] width 248 height 16
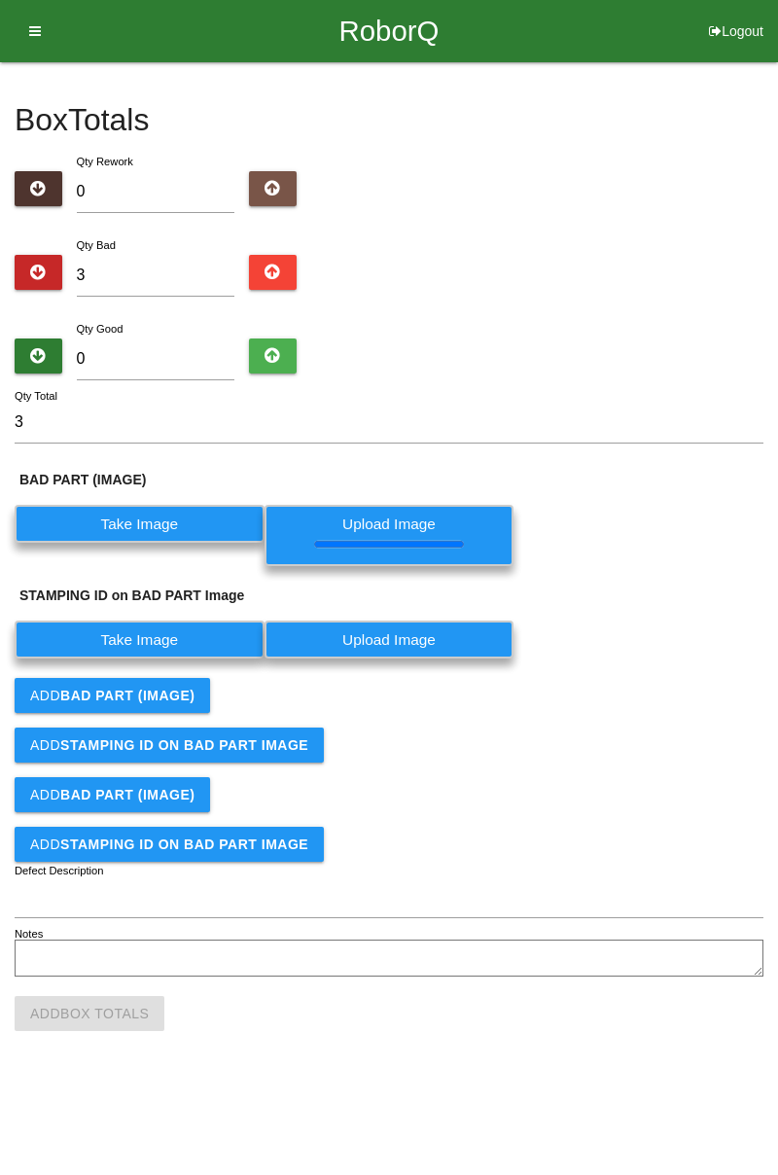
click at [216, 645] on label "Take Image" at bounding box center [140, 639] width 250 height 38
click at [0, 0] on PART "Take Image" at bounding box center [0, 0] width 0 height 0
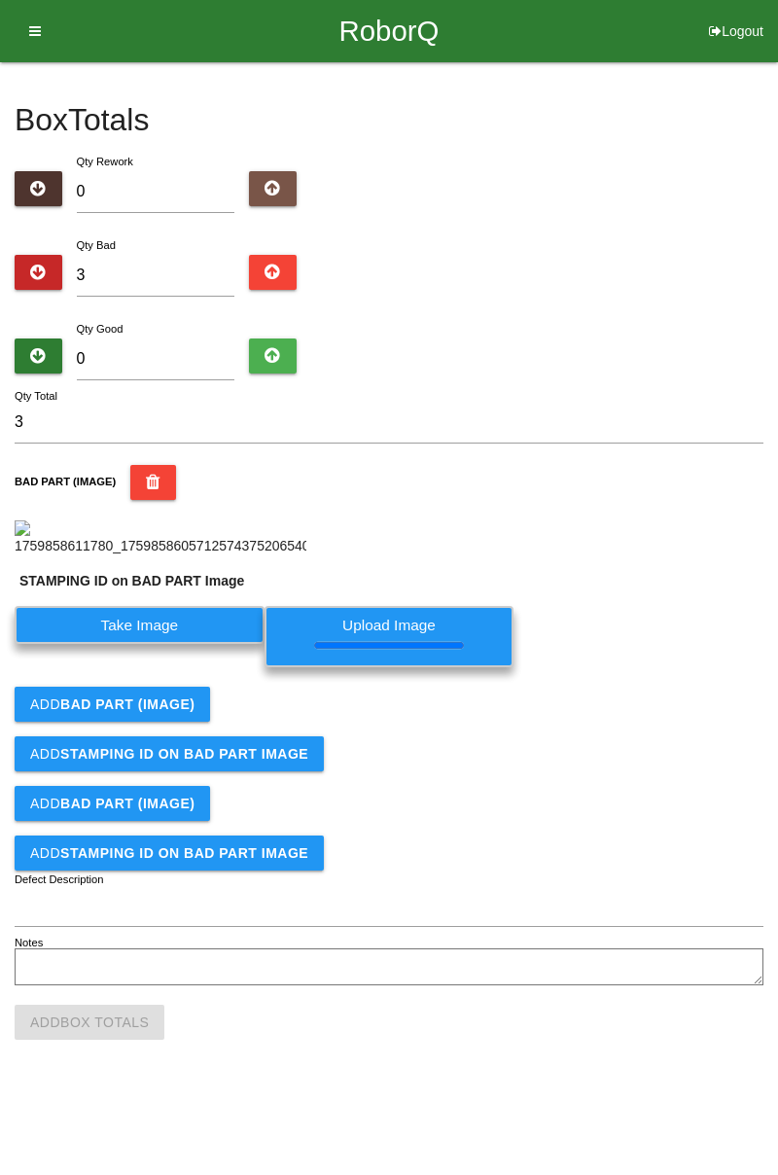
click at [170, 722] on button "Add BAD PART (IMAGE)" at bounding box center [112, 704] width 195 height 35
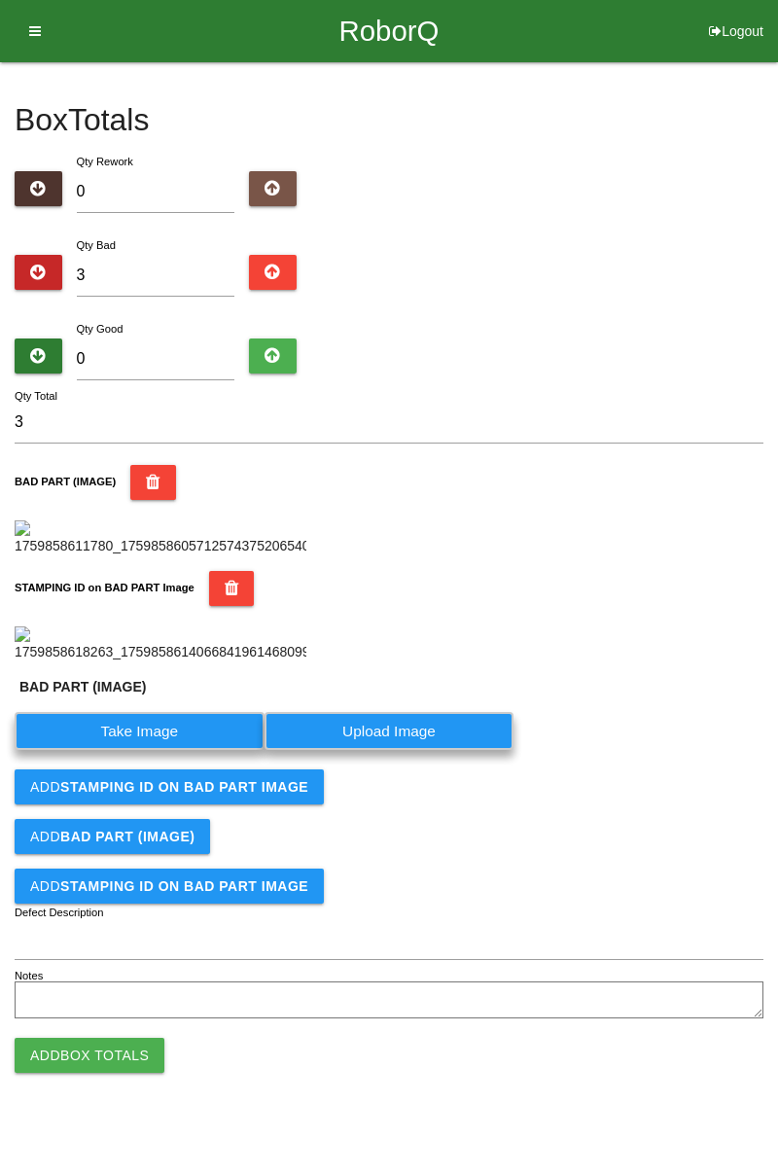
scroll to position [351, 0]
click at [186, 750] on label "Take Image" at bounding box center [140, 731] width 250 height 38
click at [0, 0] on \(IMAGE\) "Take Image" at bounding box center [0, 0] width 0 height 0
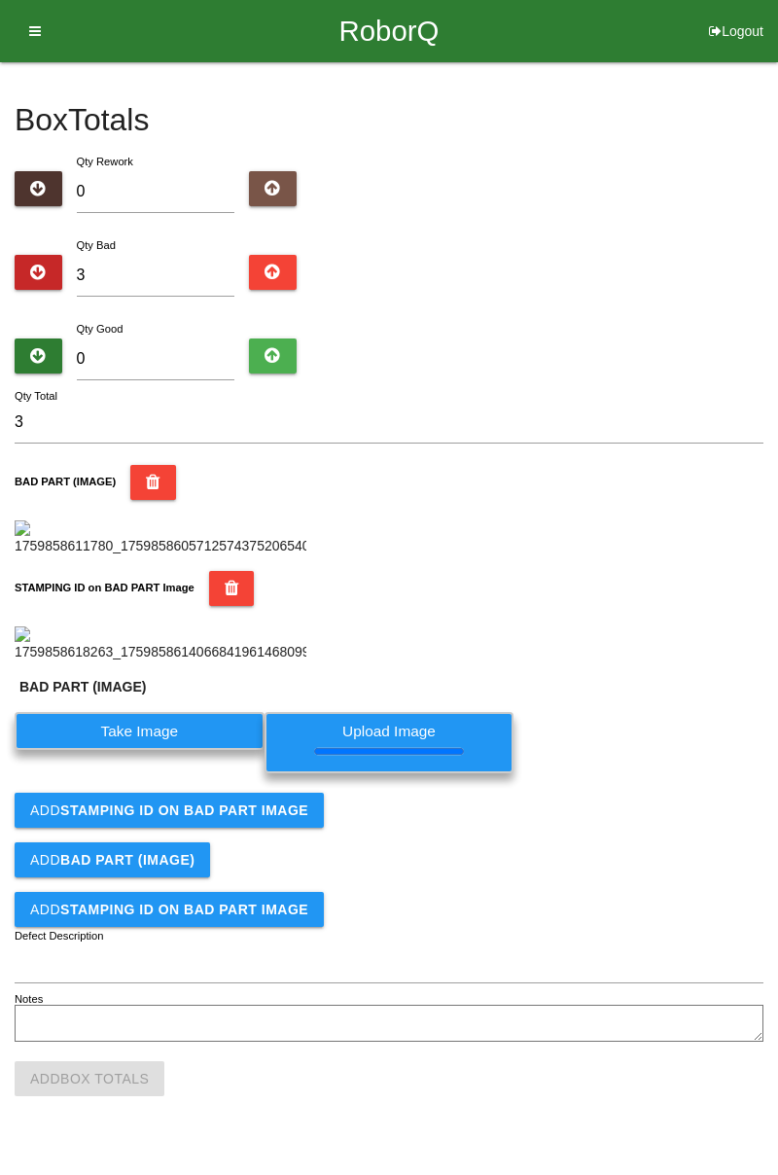
click at [224, 818] on b "STAMPING ID on BAD PART Image" at bounding box center [184, 810] width 248 height 16
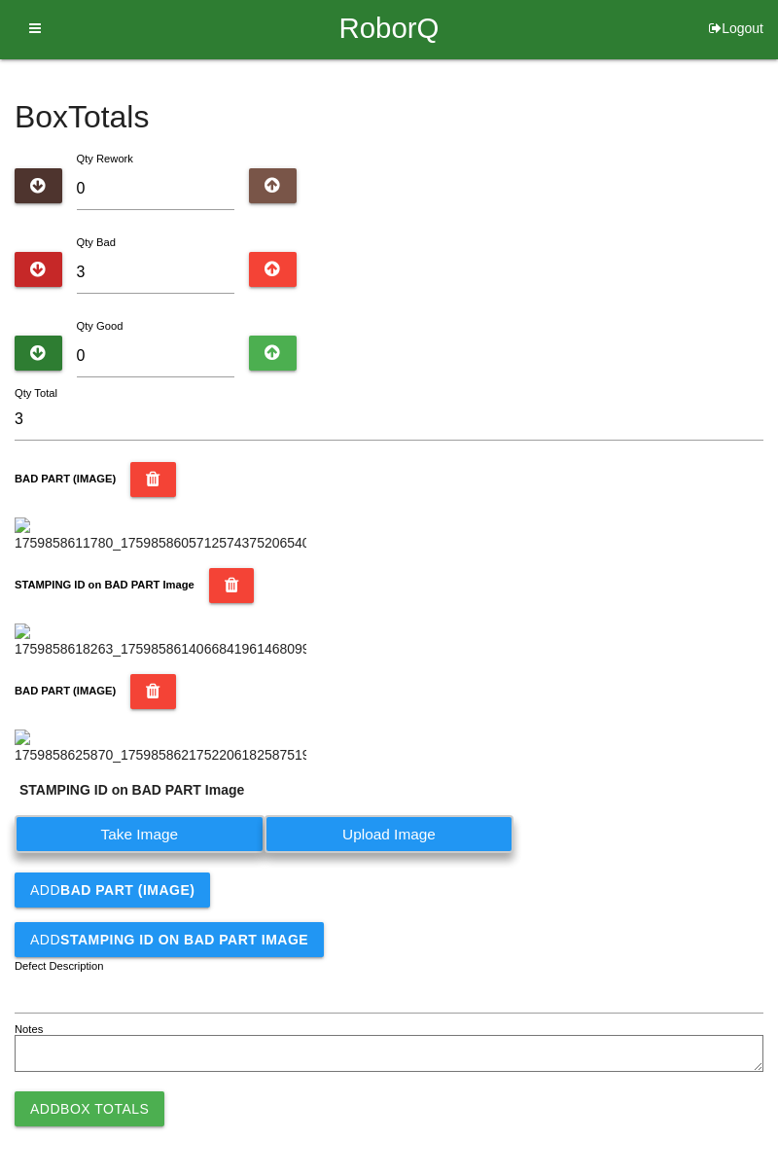
click at [198, 907] on button "Add BAD PART (IMAGE)" at bounding box center [112, 889] width 195 height 35
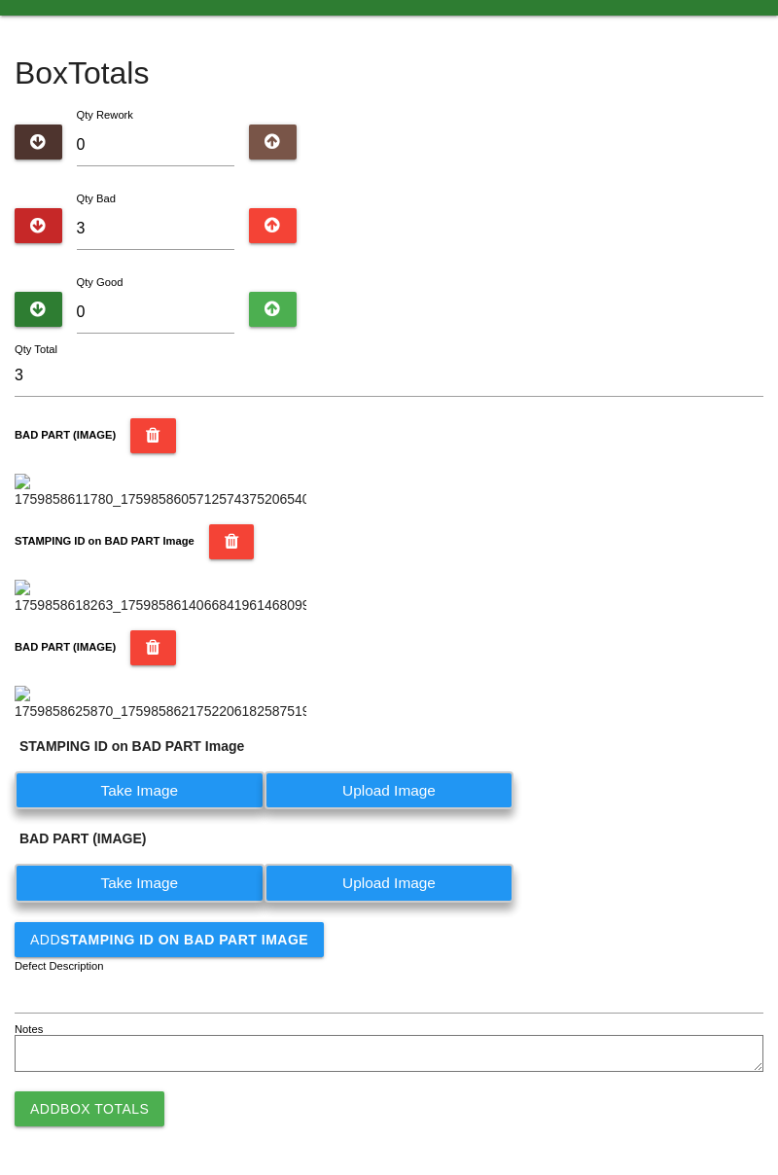
scroll to position [832, 0]
click at [183, 789] on label "Take Image" at bounding box center [140, 790] width 250 height 38
click at [0, 0] on PART "Take Image" at bounding box center [0, 0] width 0 height 0
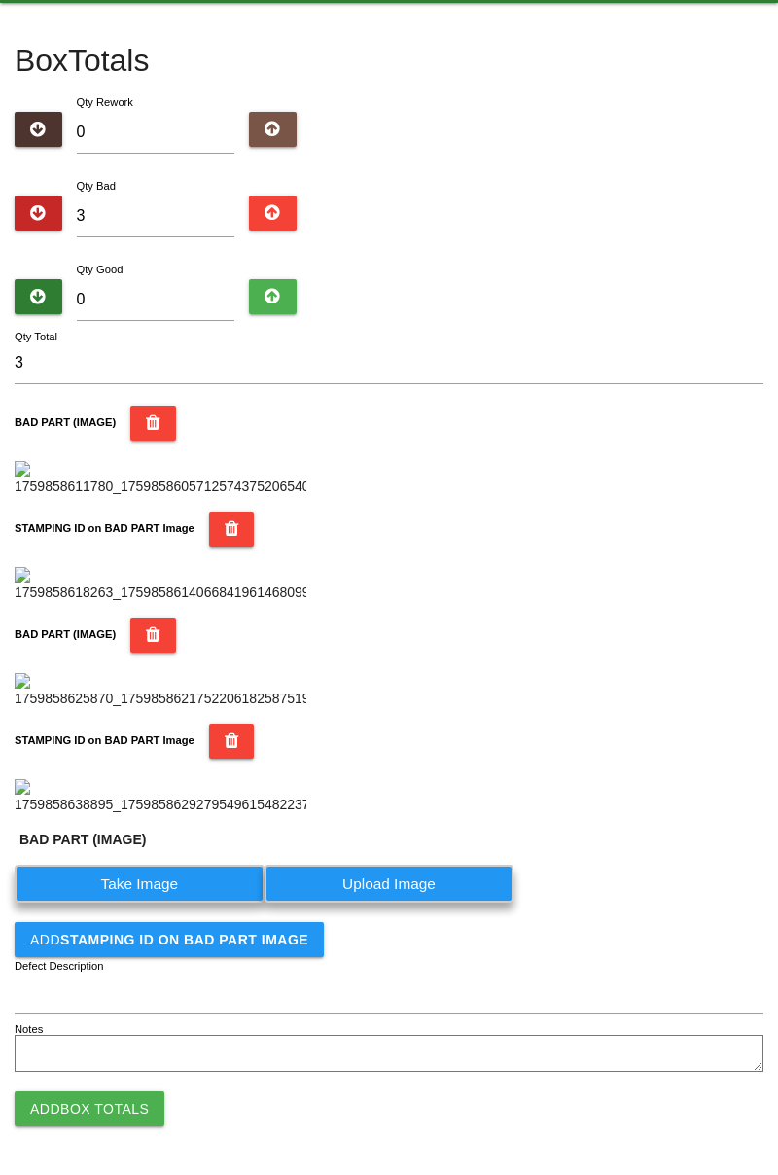
scroll to position [1109, 0]
click at [197, 894] on label "Take Image" at bounding box center [140, 884] width 250 height 38
click at [0, 0] on \(IMAGE\) "Take Image" at bounding box center [0, 0] width 0 height 0
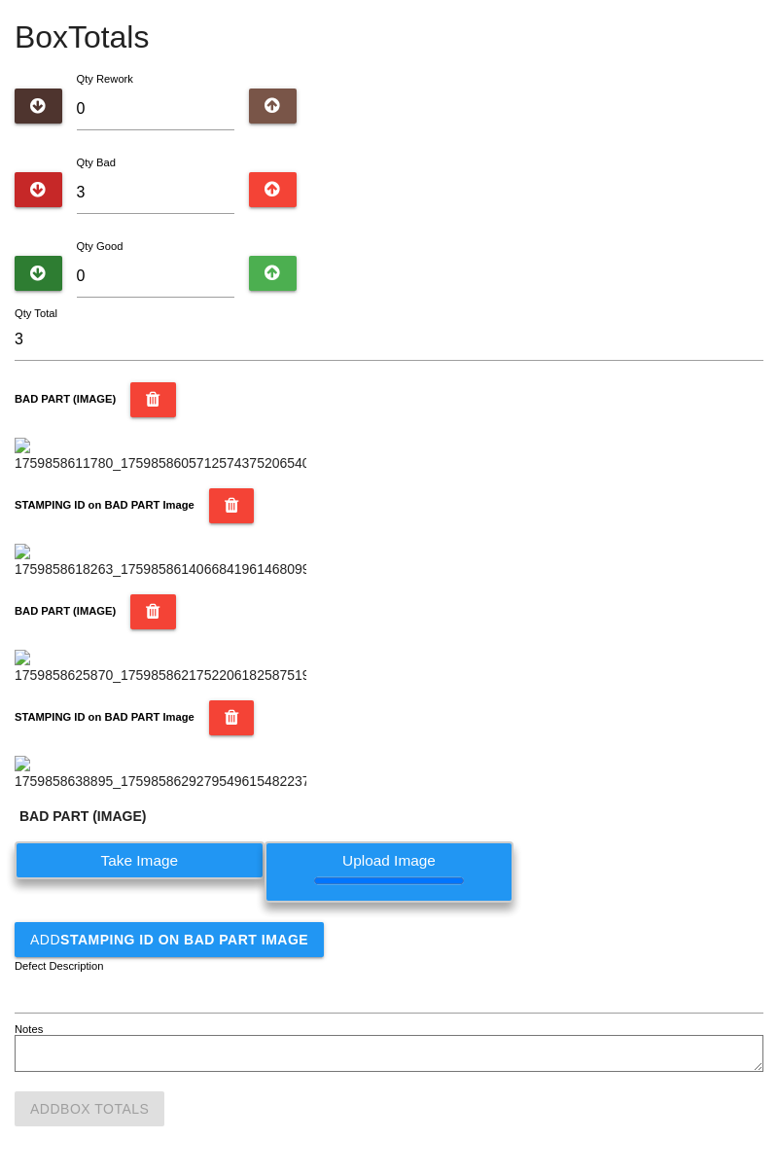
click at [239, 957] on button "Add STAMPING ID on BAD PART Image" at bounding box center [169, 939] width 309 height 35
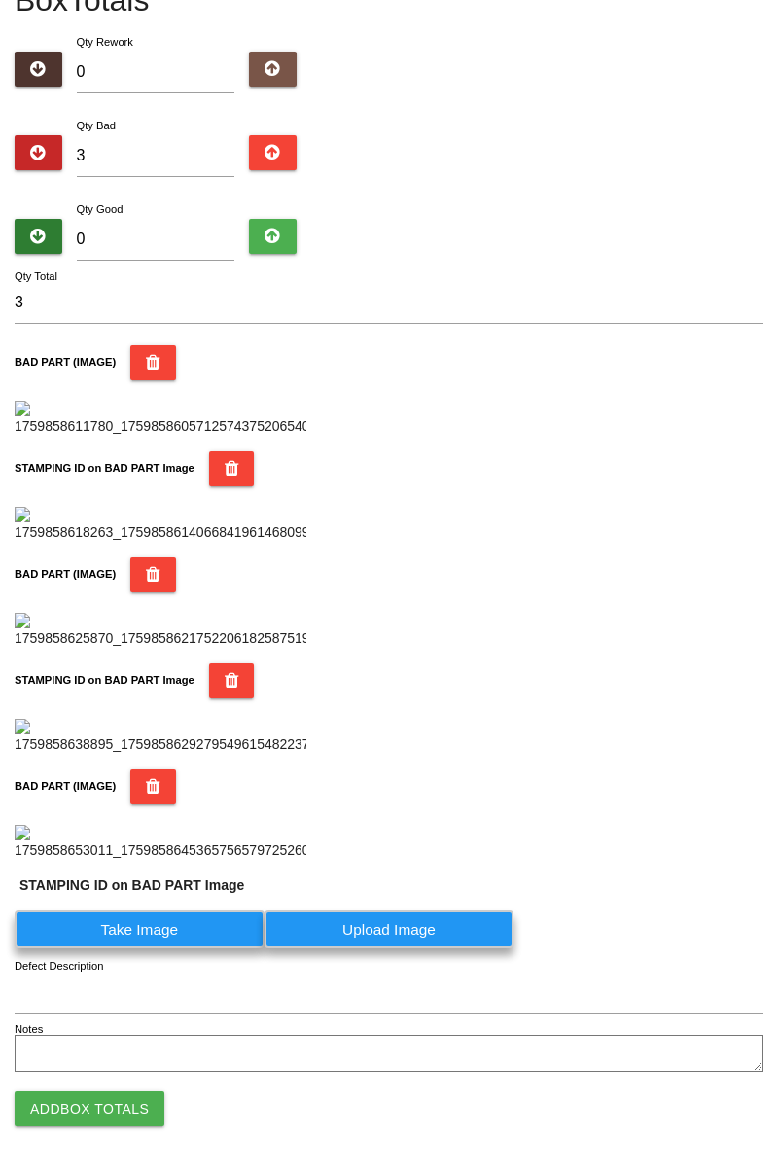
scroll to position [1432, 0]
click at [195, 933] on label "Take Image" at bounding box center [140, 929] width 250 height 38
click at [0, 0] on PART "Take Image" at bounding box center [0, 0] width 0 height 0
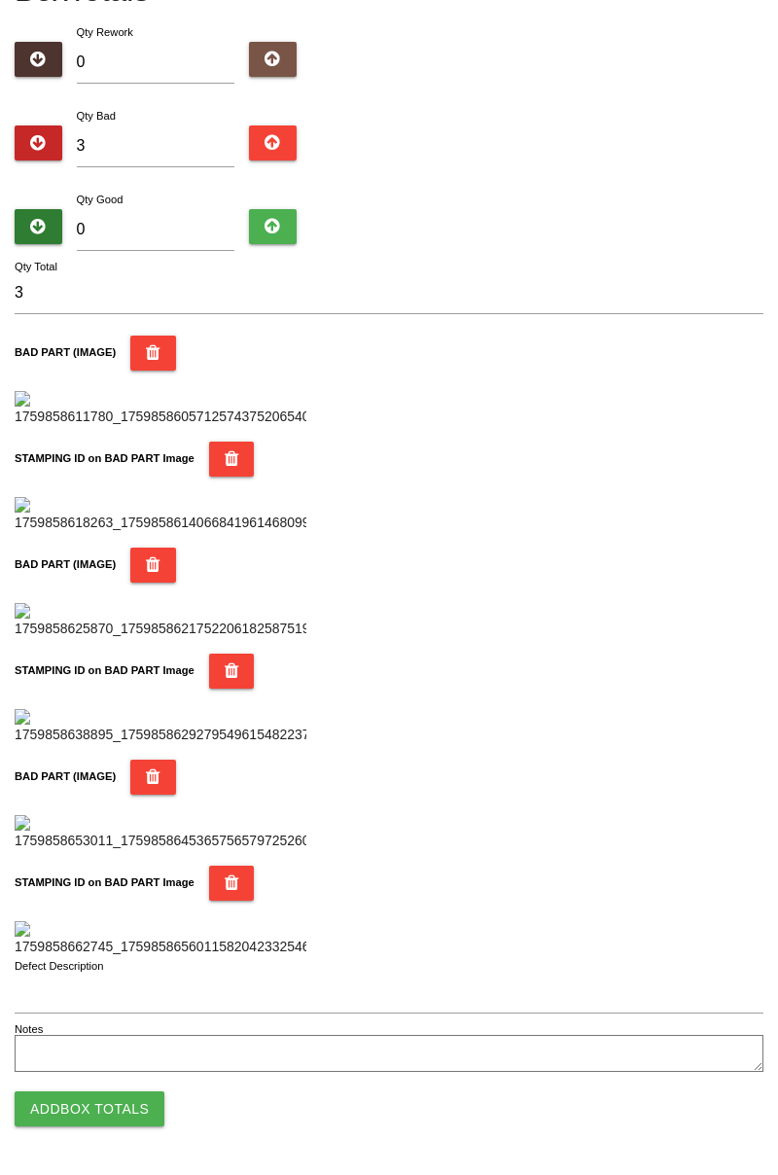
scroll to position [0, 0]
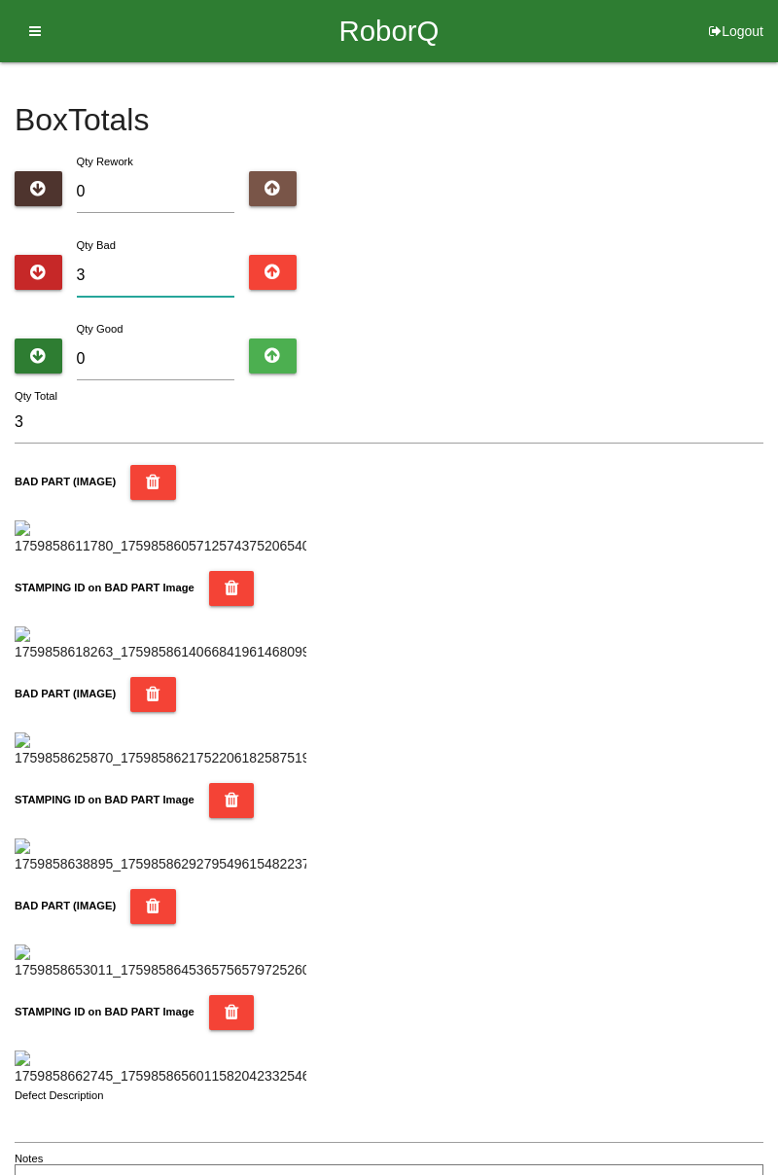
click at [187, 272] on input "3" at bounding box center [156, 276] width 159 height 42
type input "0"
type input "4"
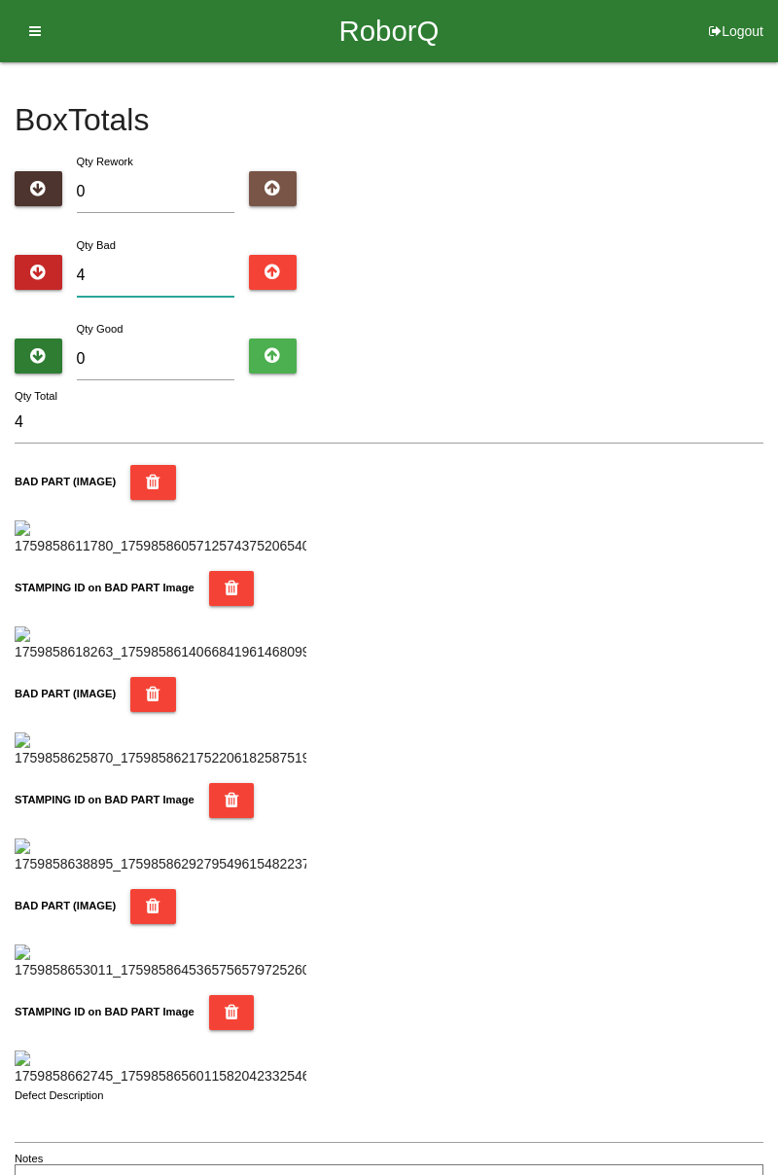
type input "0"
type input "6"
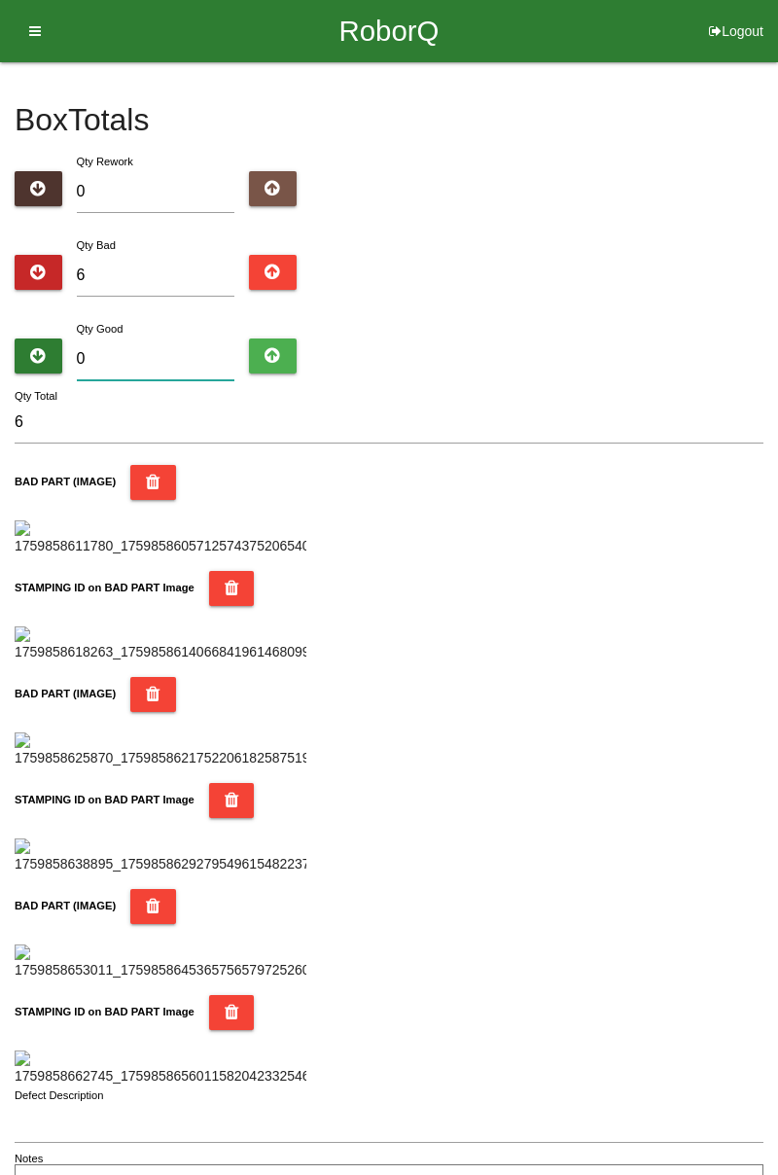
click at [178, 364] on input "0" at bounding box center [156, 359] width 159 height 42
type input "7"
type input "13"
type input "0"
type input "6"
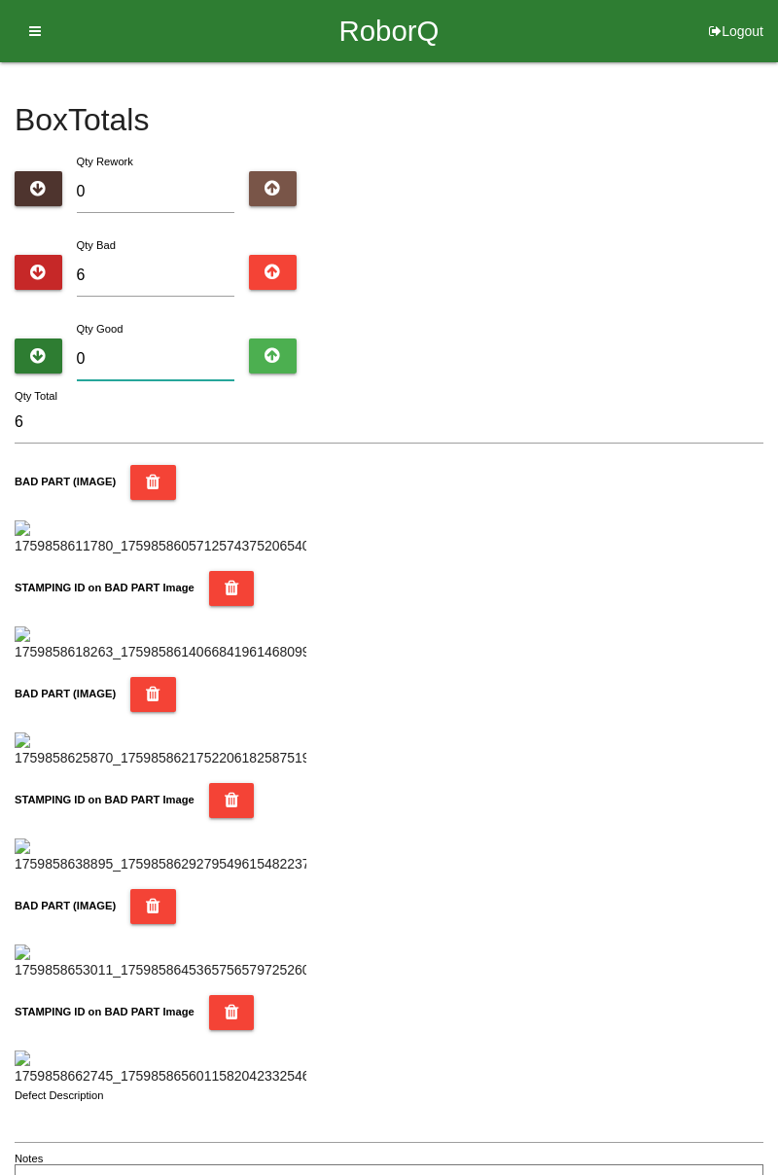
type input "8"
type input "14"
type input "88"
type input "94"
type input "8"
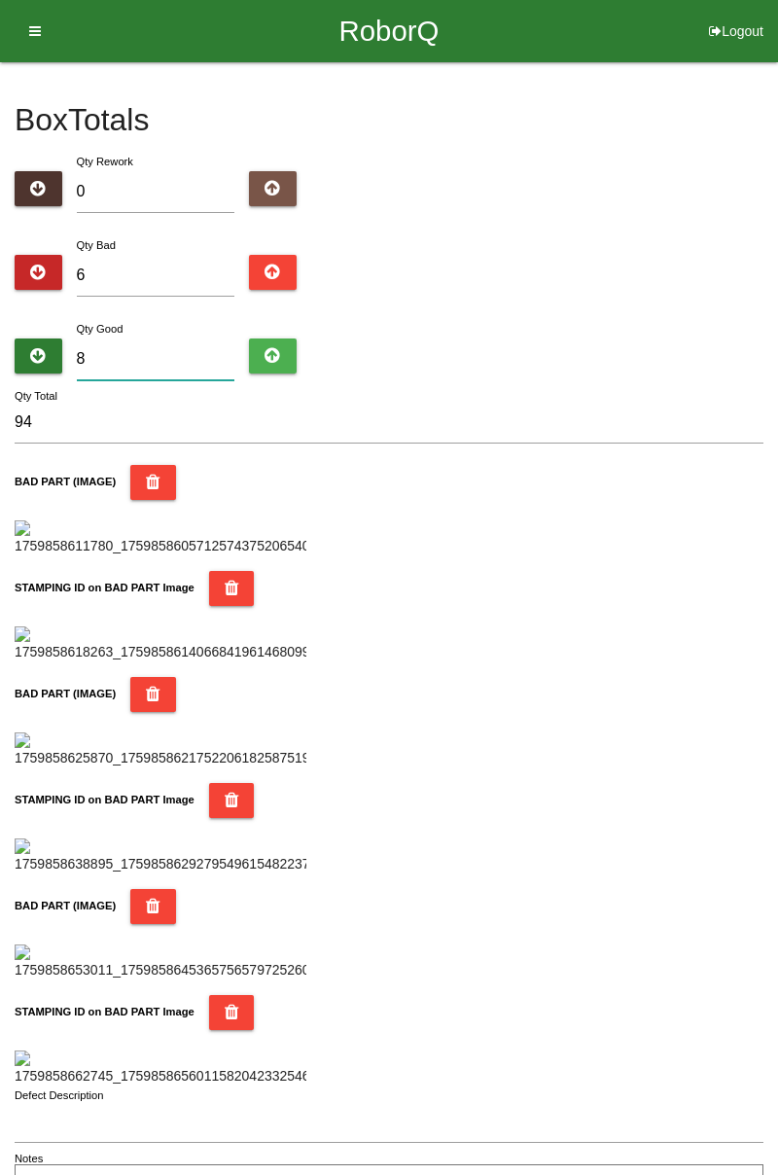
type input "14"
type input "0"
type input "6"
type input "7"
type input "13"
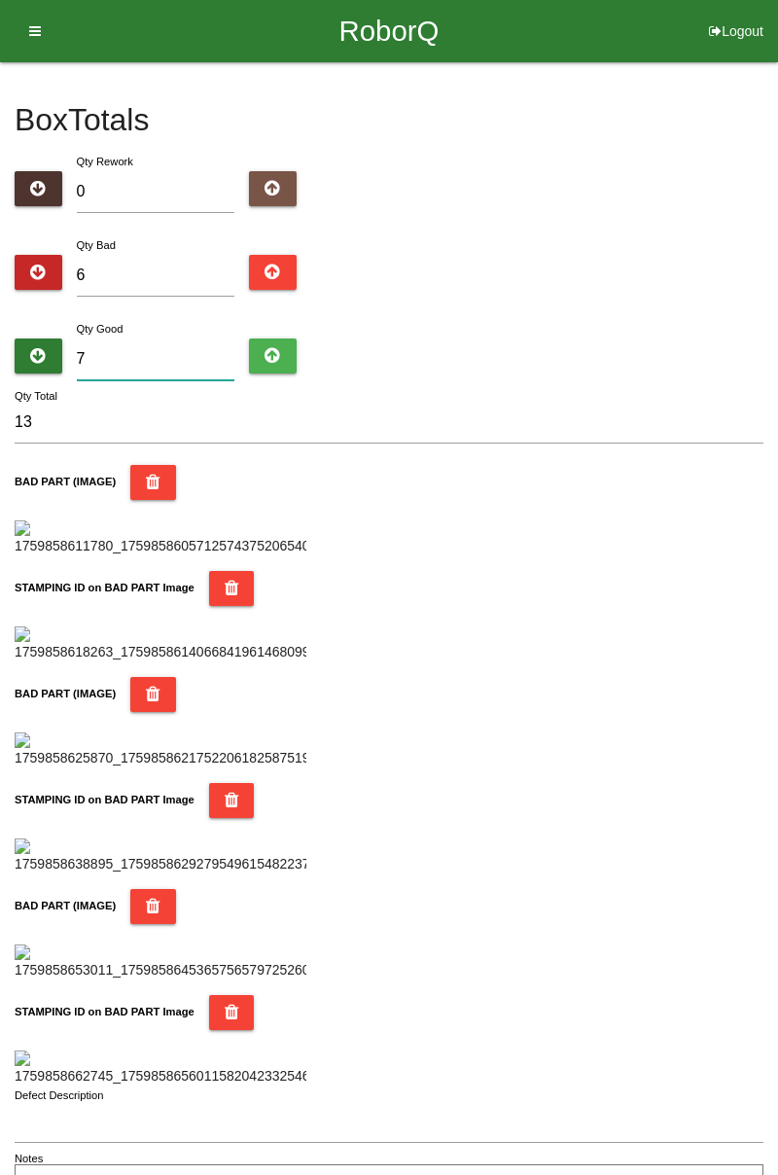
type input "77"
type input "83"
type input "7"
type input "13"
type input "77"
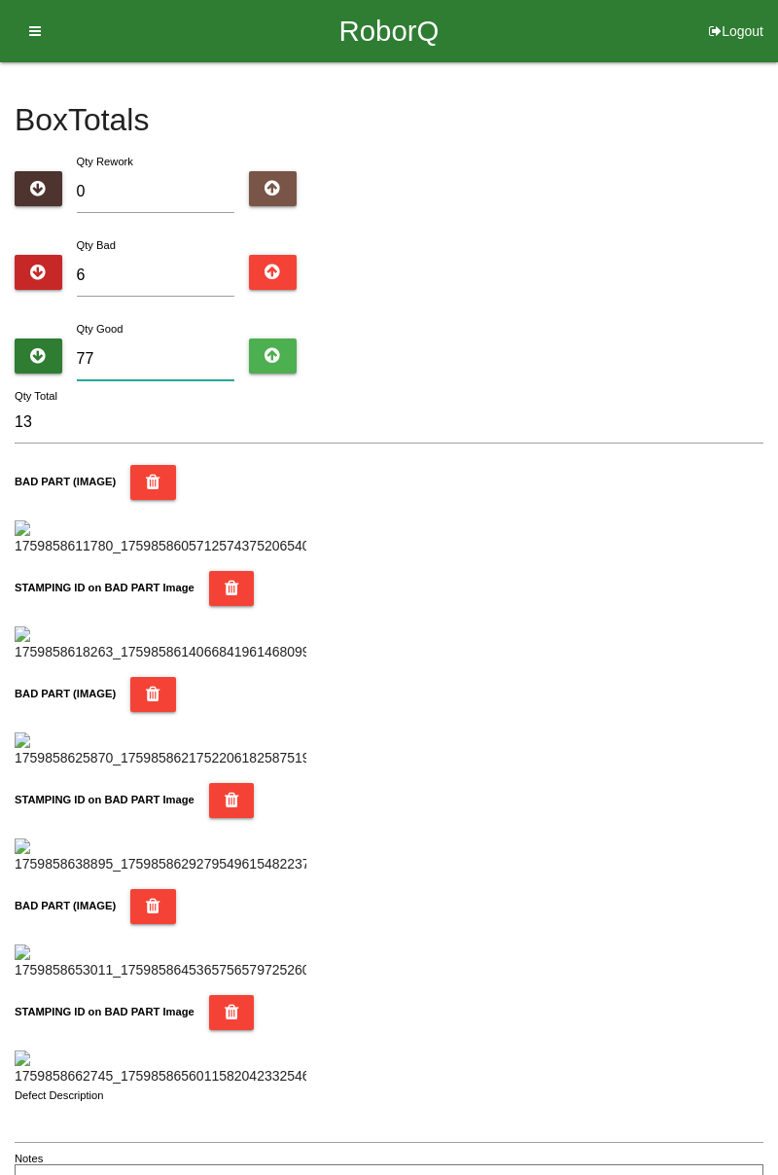
type input "83"
type input "778"
type input "784"
type input "77"
type input "83"
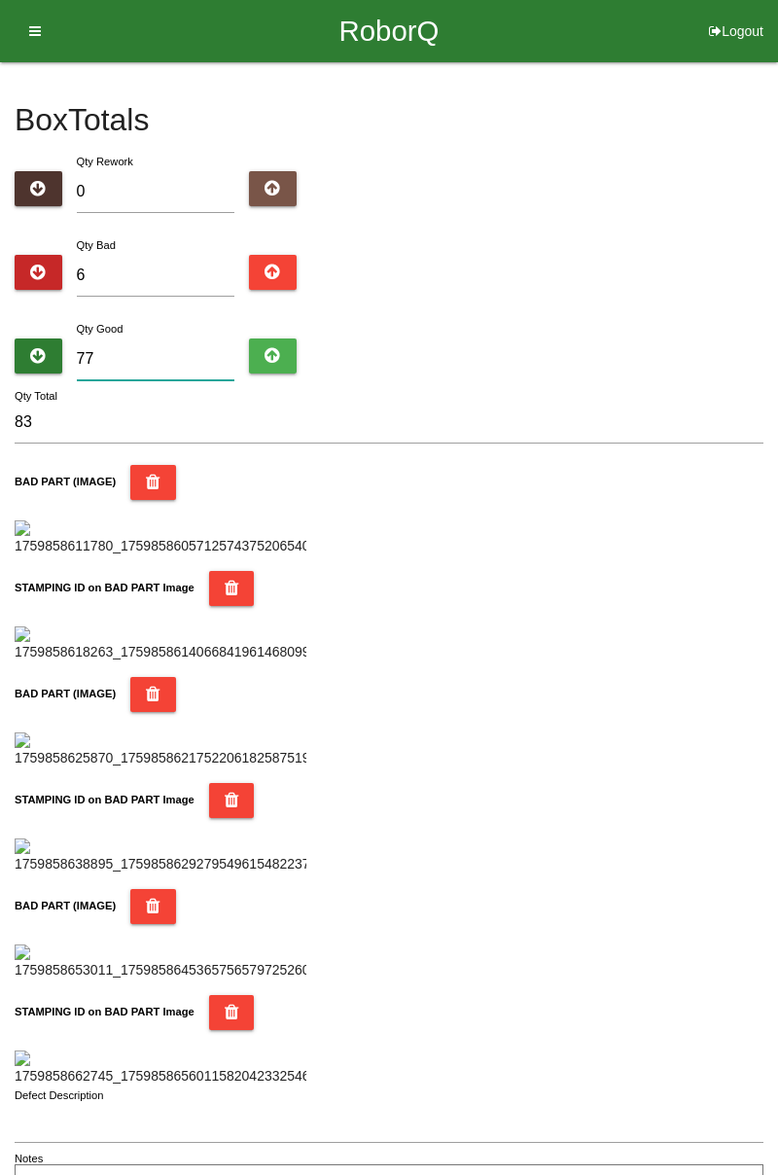
type input "7"
type input "13"
type input "0"
type input "6"
type input "7"
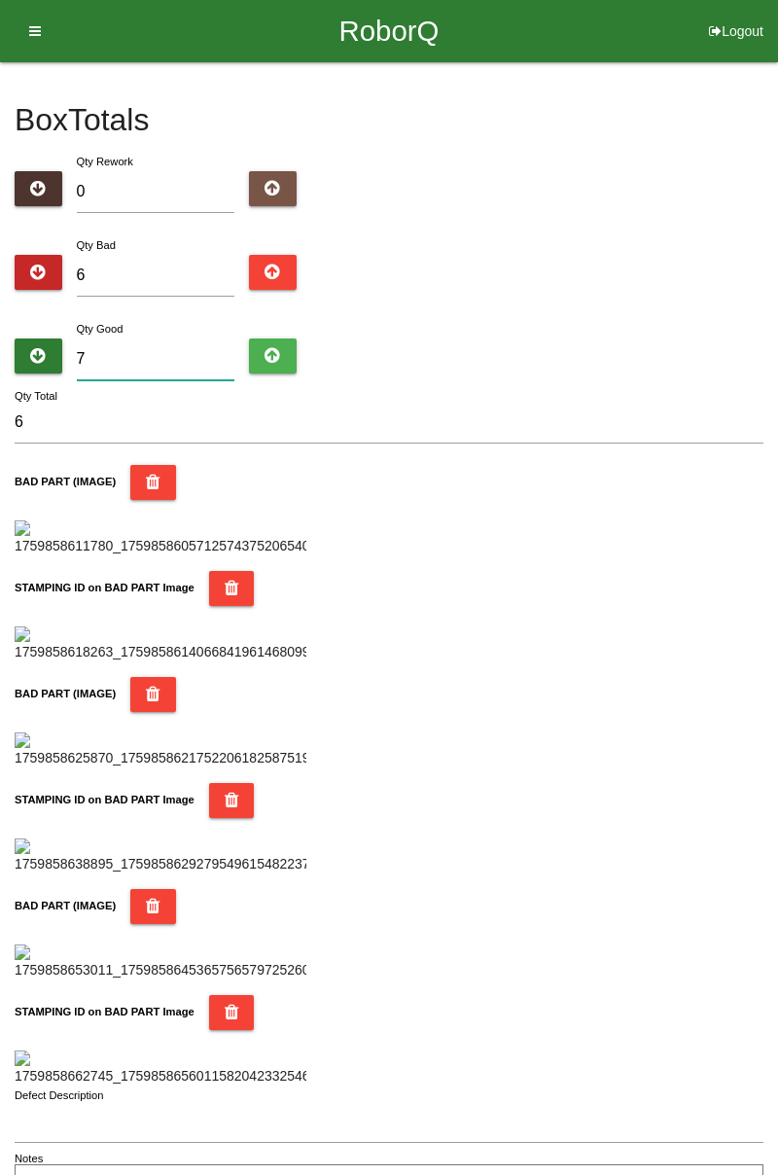
type input "13"
type input "78"
type input "84"
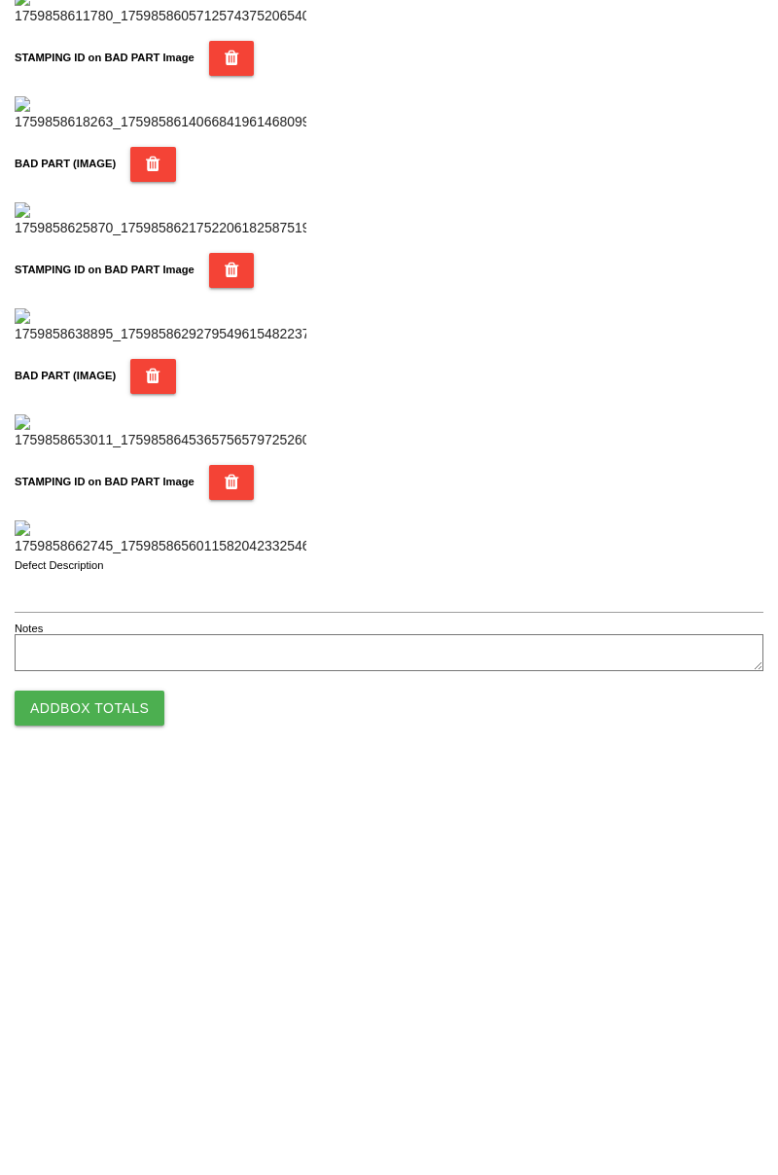
type input "78"
click at [125, 1113] on button "Add Box Totals" at bounding box center [90, 1108] width 150 height 35
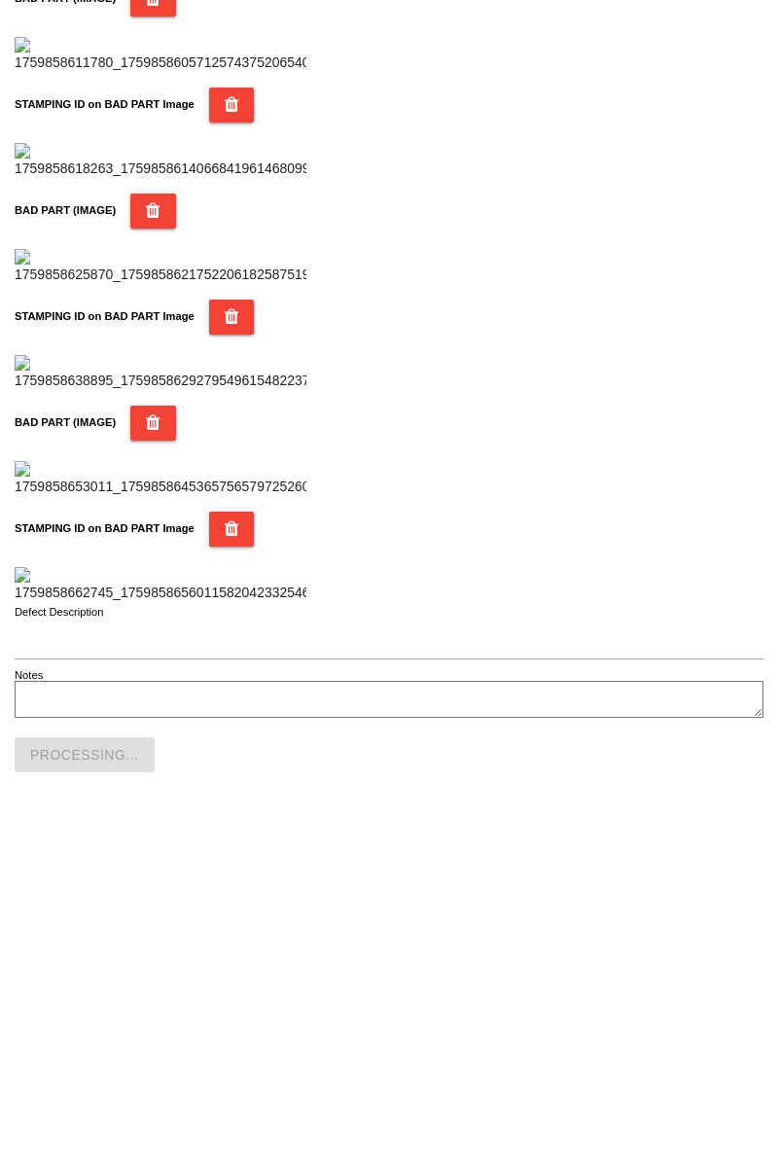
scroll to position [1704, 0]
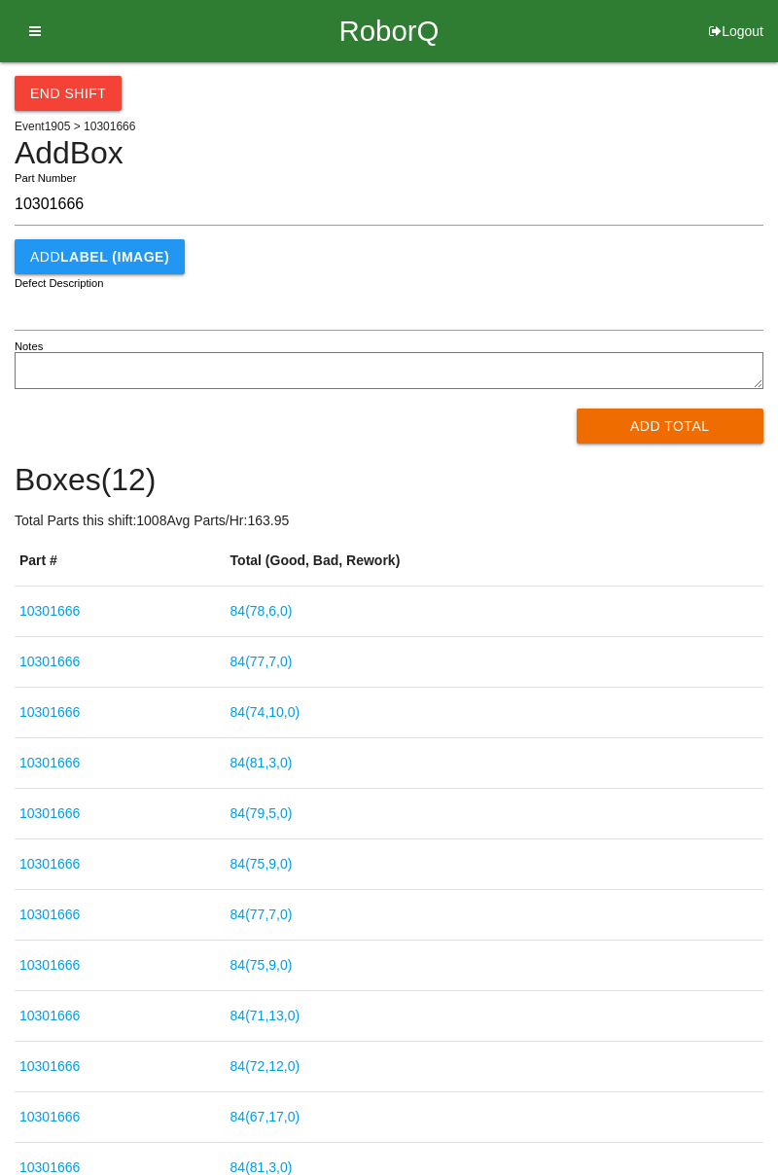
type input "10301666"
click at [692, 423] on button "Add Total" at bounding box center [671, 425] width 188 height 35
